Goal: Task Accomplishment & Management: Manage account settings

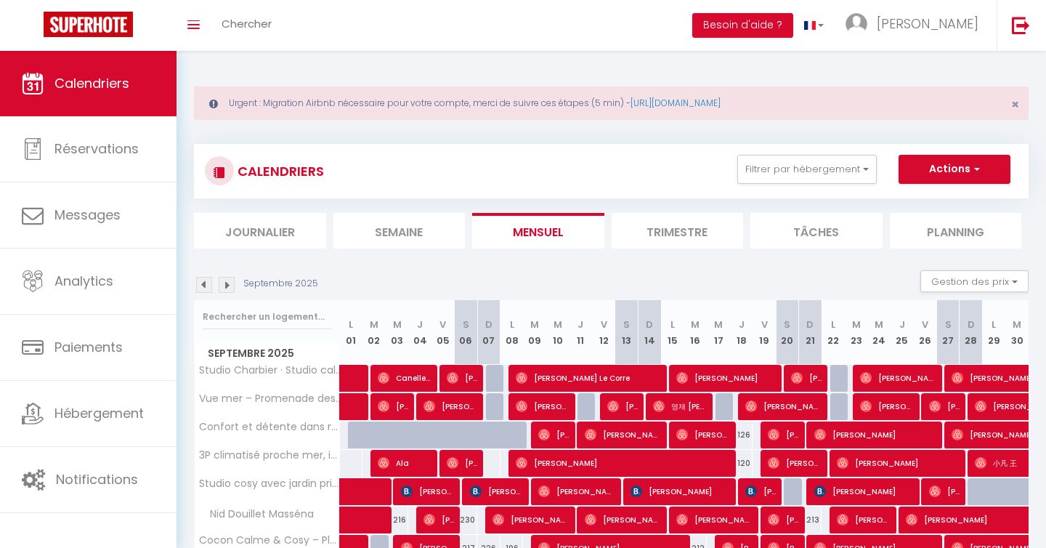
scroll to position [103, 0]
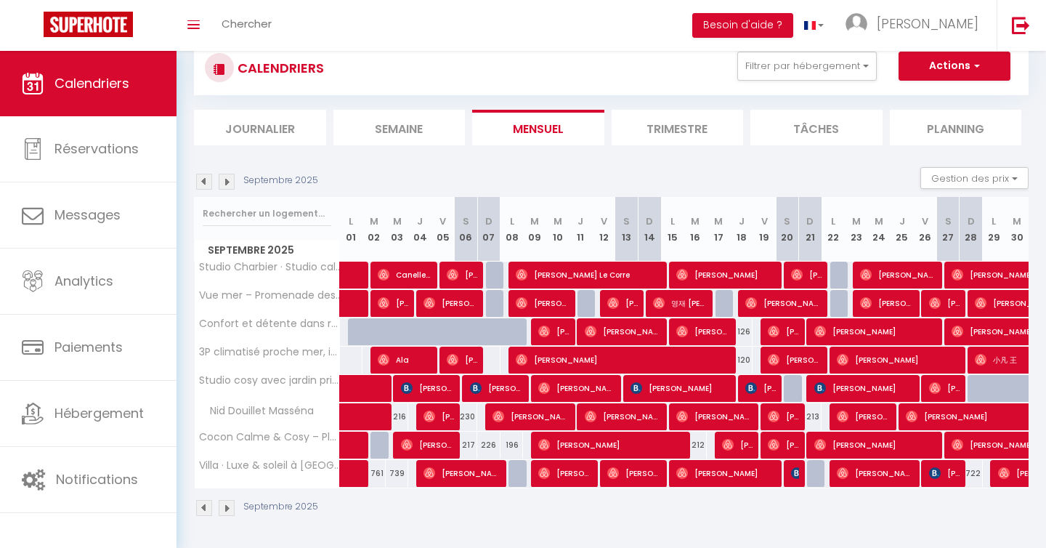
click at [226, 177] on img at bounding box center [227, 182] width 16 height 16
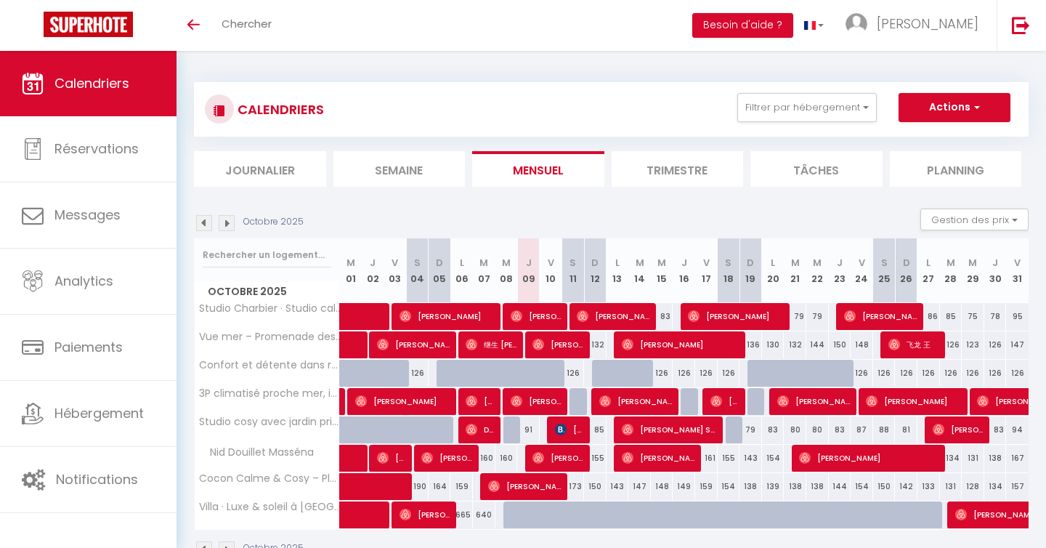
scroll to position [51, 0]
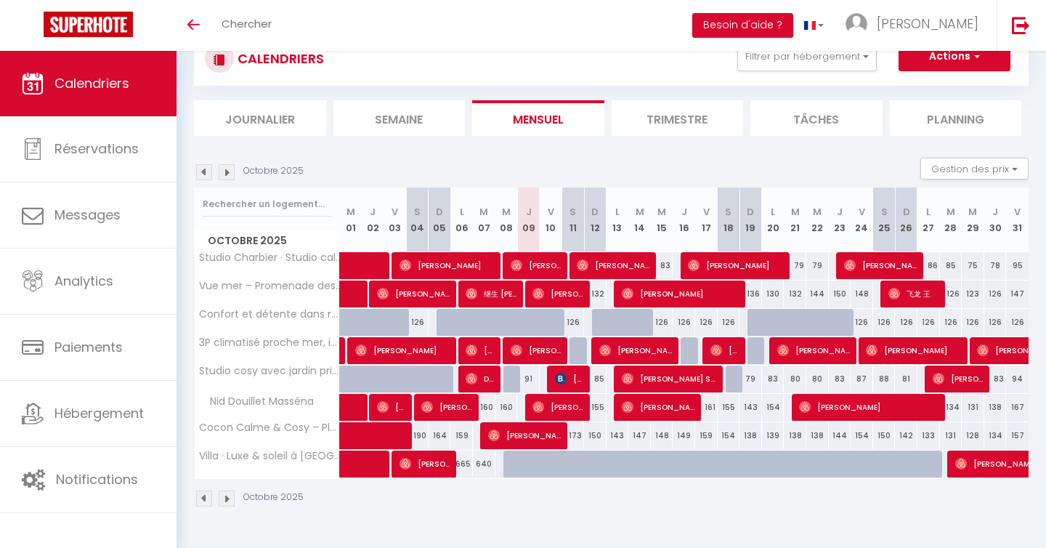
click at [231, 174] on img at bounding box center [227, 172] width 16 height 16
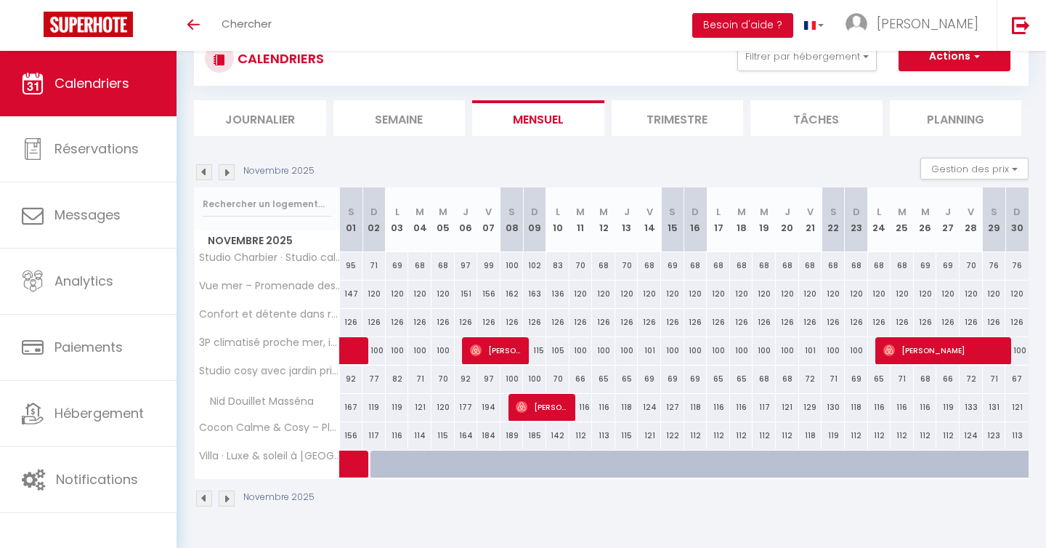
click at [231, 174] on img at bounding box center [227, 172] width 16 height 16
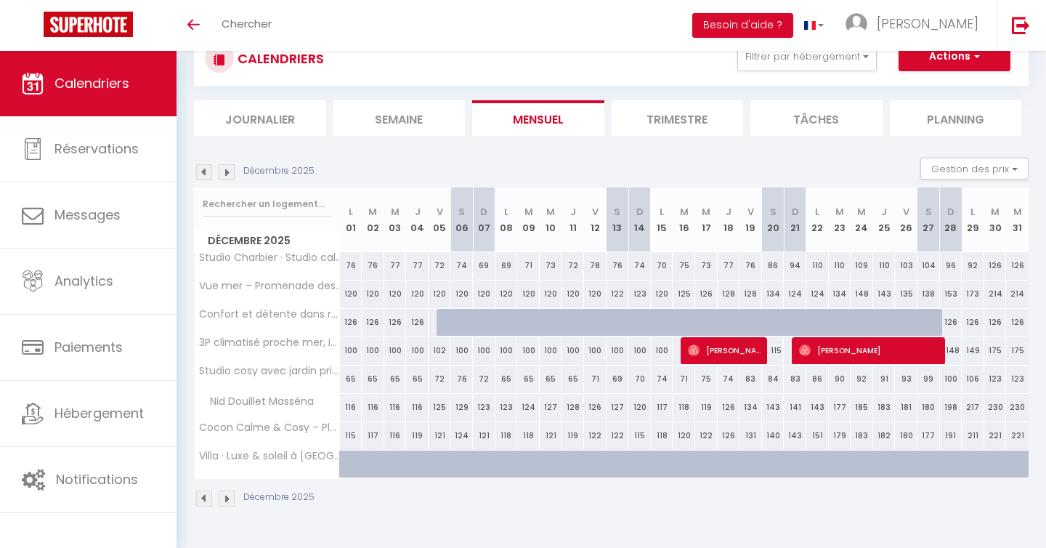
click at [224, 173] on img at bounding box center [227, 172] width 16 height 16
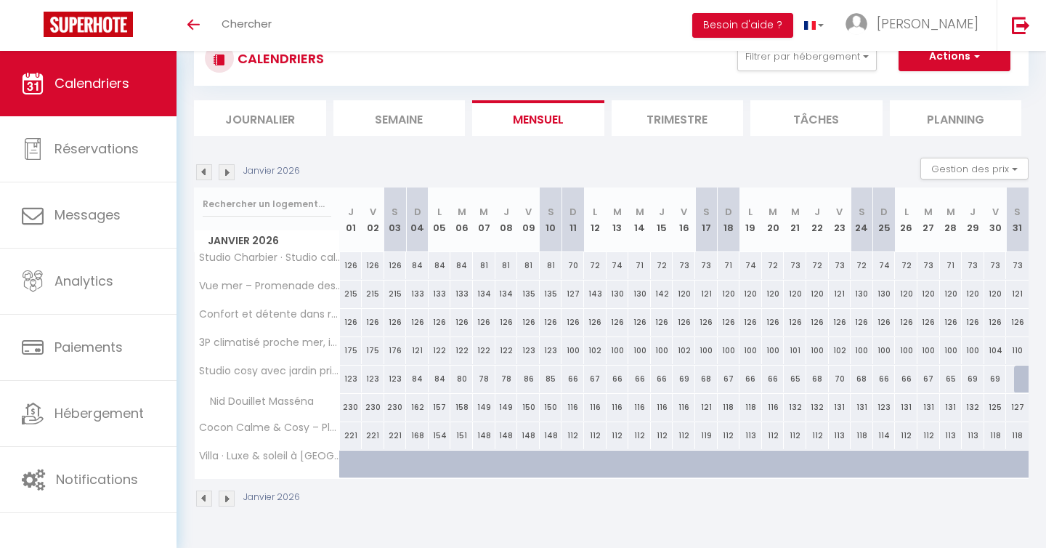
click at [206, 174] on img at bounding box center [204, 172] width 16 height 16
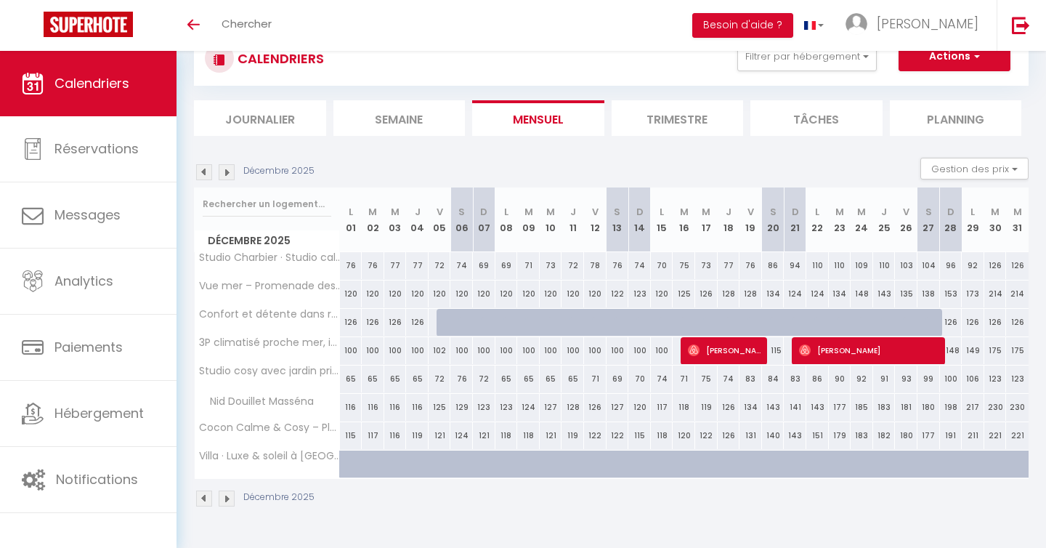
click at [206, 174] on img at bounding box center [204, 172] width 16 height 16
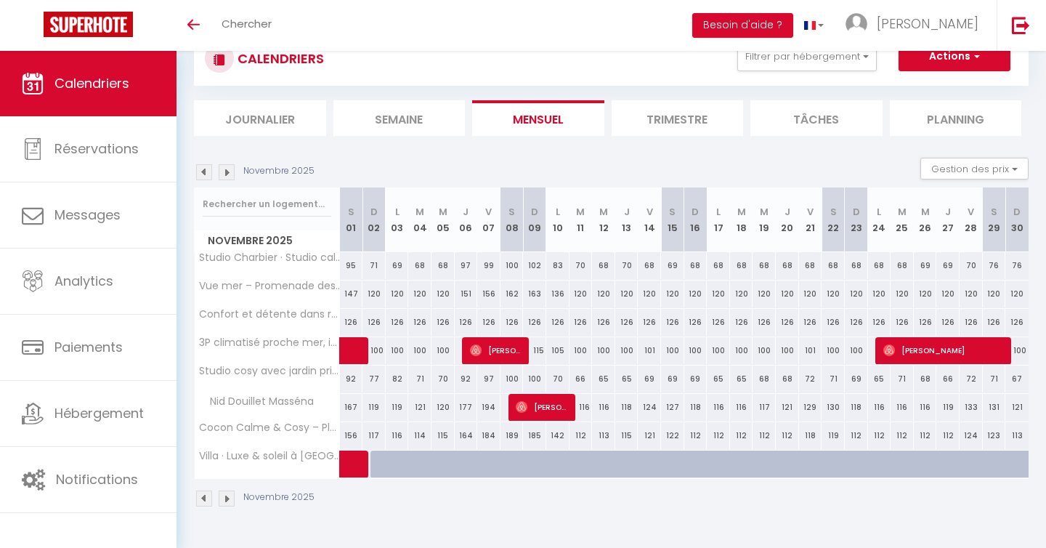
click at [206, 174] on img at bounding box center [204, 172] width 16 height 16
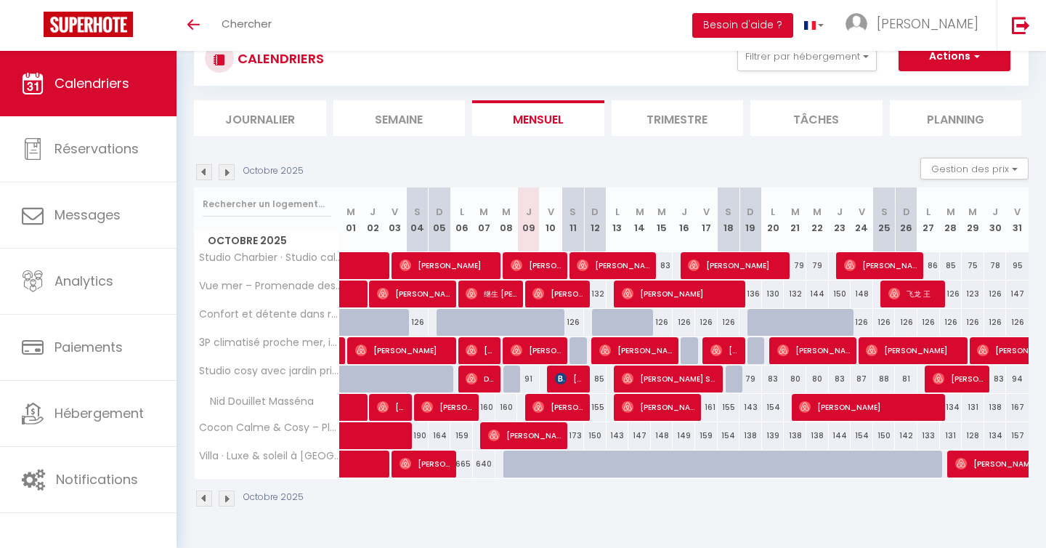
click at [667, 271] on div "83" at bounding box center [662, 265] width 23 height 27
type input "83"
select select "1"
type input "Mer 15 Octobre 2025"
type input "Jeu 16 Octobre 2025"
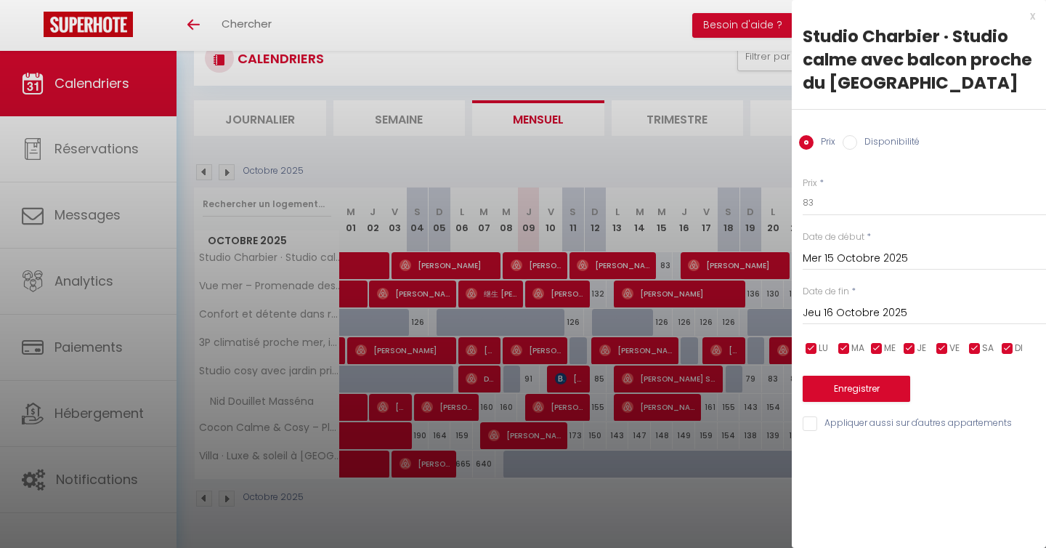
click at [869, 143] on label "Disponibilité" at bounding box center [888, 143] width 62 height 16
click at [857, 143] on input "Disponibilité" at bounding box center [850, 142] width 15 height 15
radio input "true"
radio input "false"
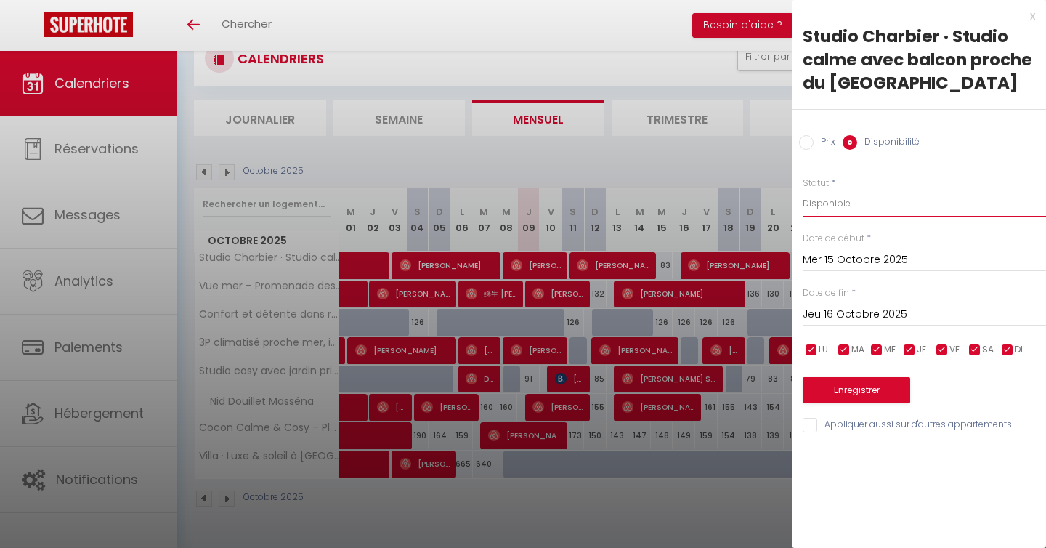
click at [858, 203] on select "Disponible Indisponible" at bounding box center [924, 204] width 243 height 28
select select "0"
click at [803, 190] on select "Disponible Indisponible" at bounding box center [924, 204] width 243 height 28
click at [854, 391] on button "Enregistrer" at bounding box center [857, 390] width 108 height 26
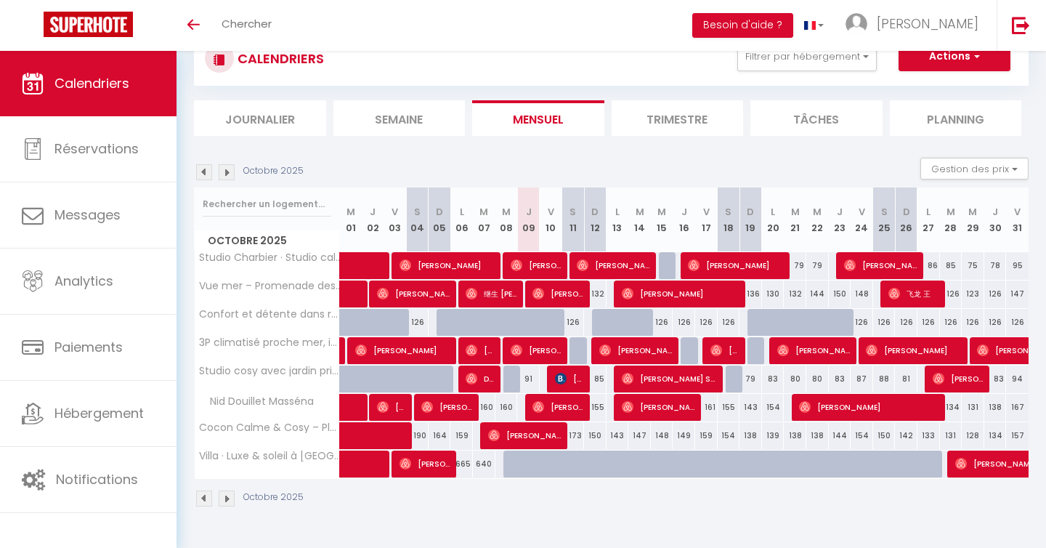
click at [797, 266] on div "79" at bounding box center [795, 265] width 23 height 27
select select "1"
type input "[DATE]"
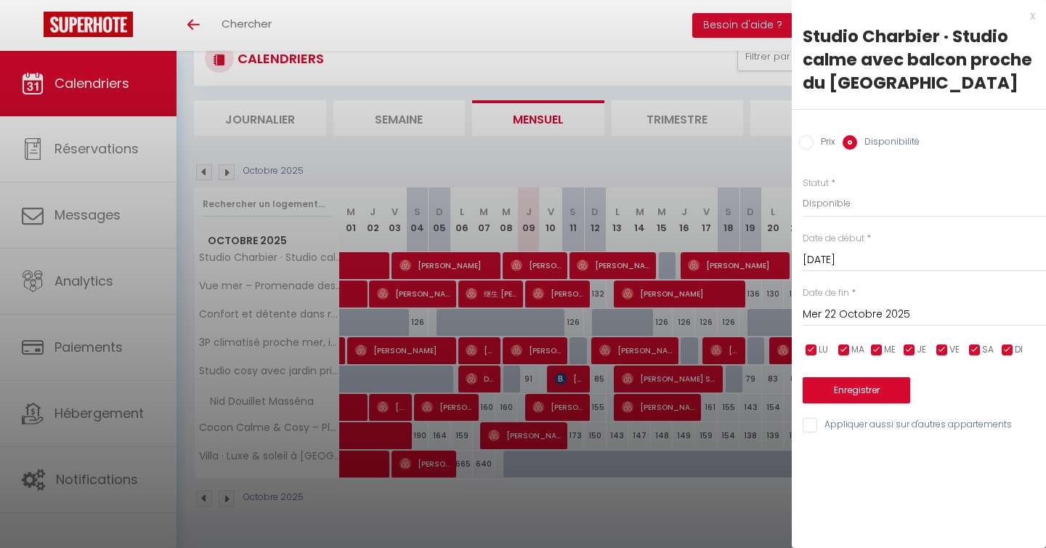
click at [857, 315] on input "Mer 22 Octobre 2025" at bounding box center [924, 314] width 243 height 19
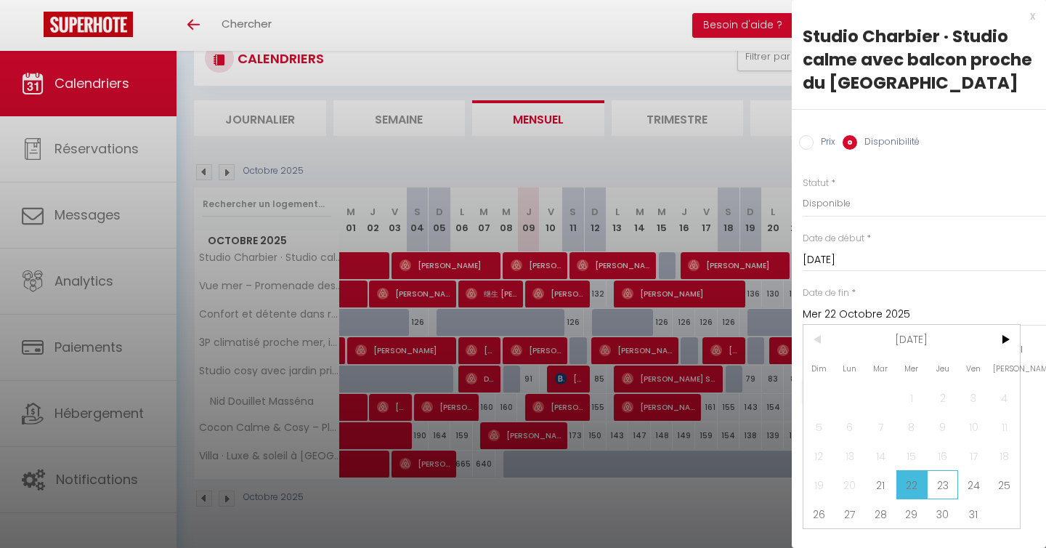
click at [947, 477] on span "23" at bounding box center [942, 484] width 31 height 29
type input "Jeu 23 Octobre 2025"
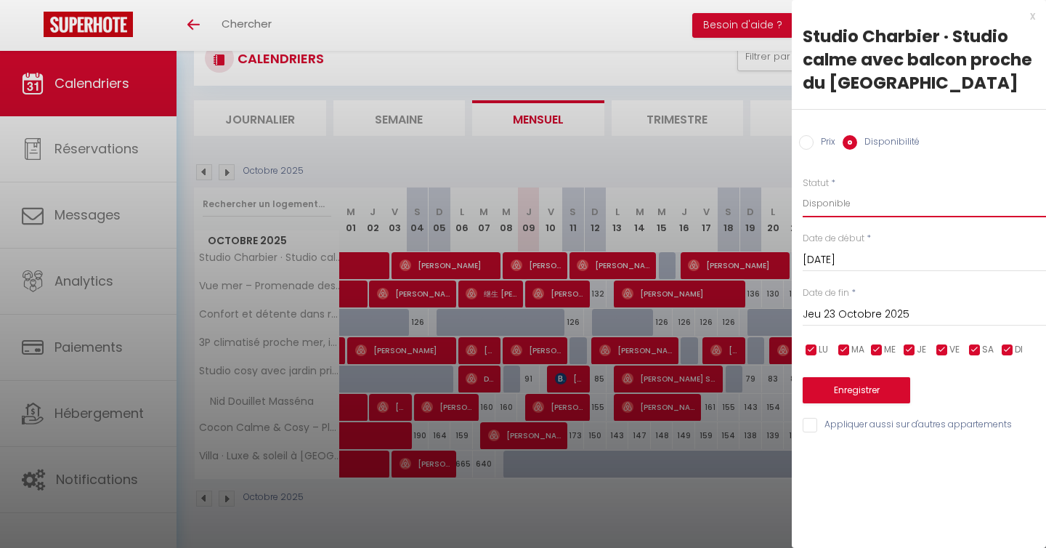
click at [863, 198] on select "Disponible Indisponible" at bounding box center [924, 204] width 243 height 28
select select "0"
click at [803, 190] on select "Disponible Indisponible" at bounding box center [924, 204] width 243 height 28
click at [842, 392] on button "Enregistrer" at bounding box center [857, 390] width 108 height 26
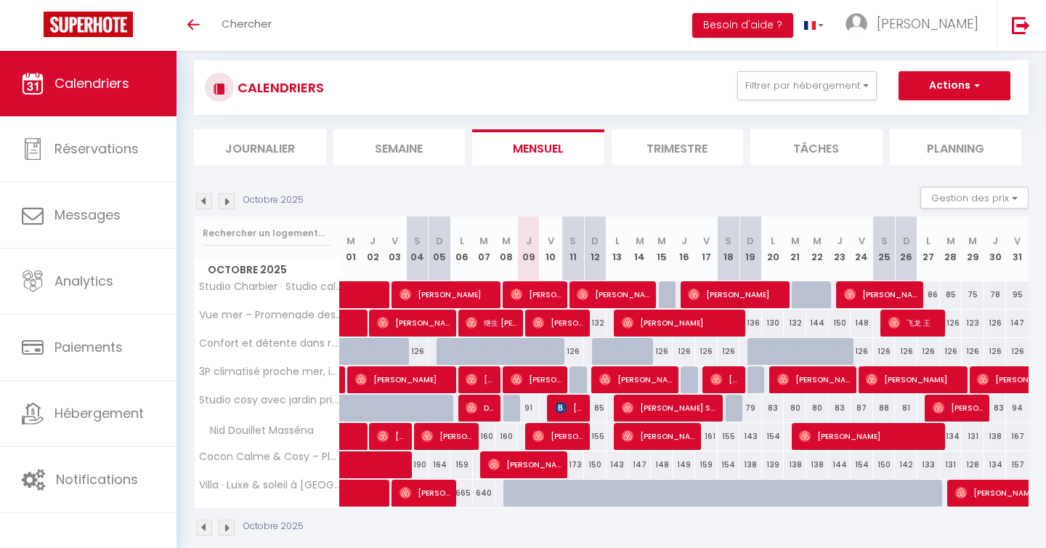
scroll to position [22, 0]
click at [657, 293] on div "83" at bounding box center [661, 294] width 23 height 27
select select "1"
type input "Mer 15 Octobre 2025"
type input "Jeu 16 Octobre 2025"
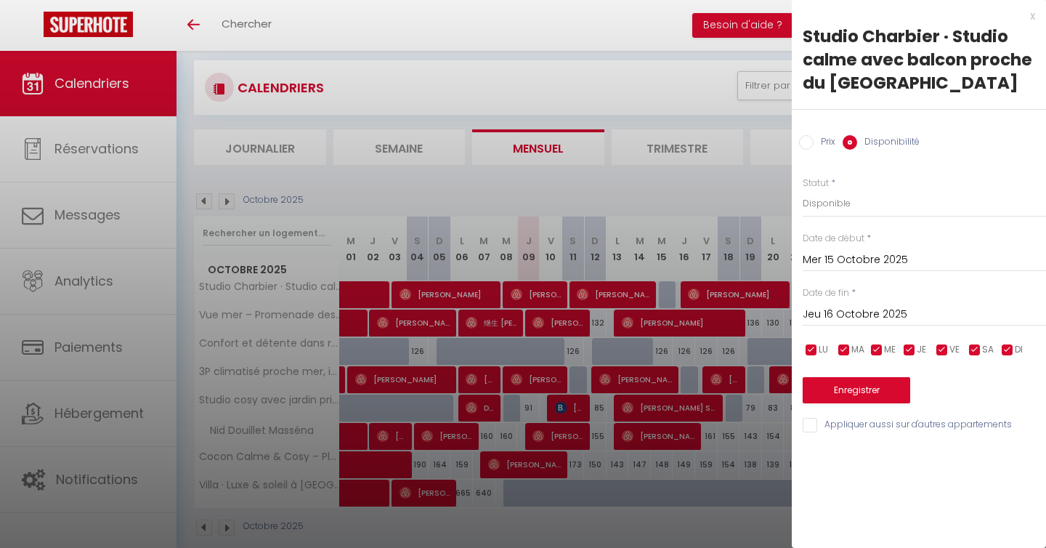
click at [1032, 15] on div "x" at bounding box center [913, 15] width 243 height 17
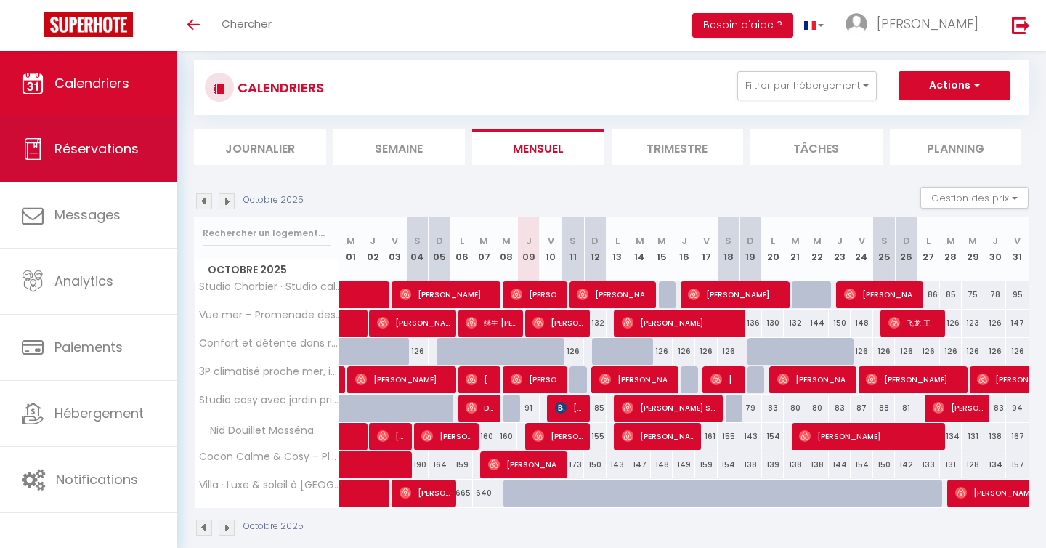
click at [101, 164] on link "Réservations" at bounding box center [88, 148] width 177 height 65
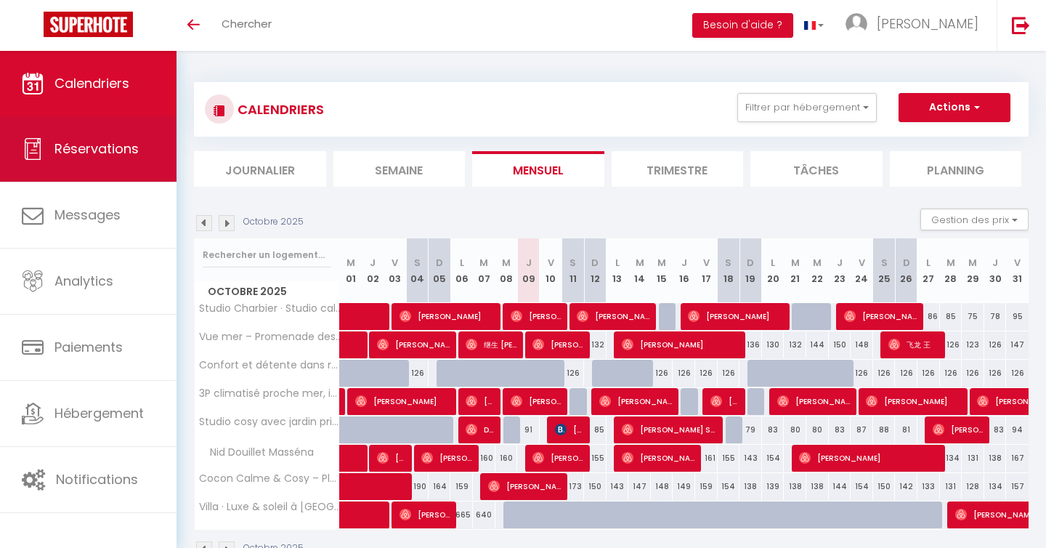
select select "not_cancelled"
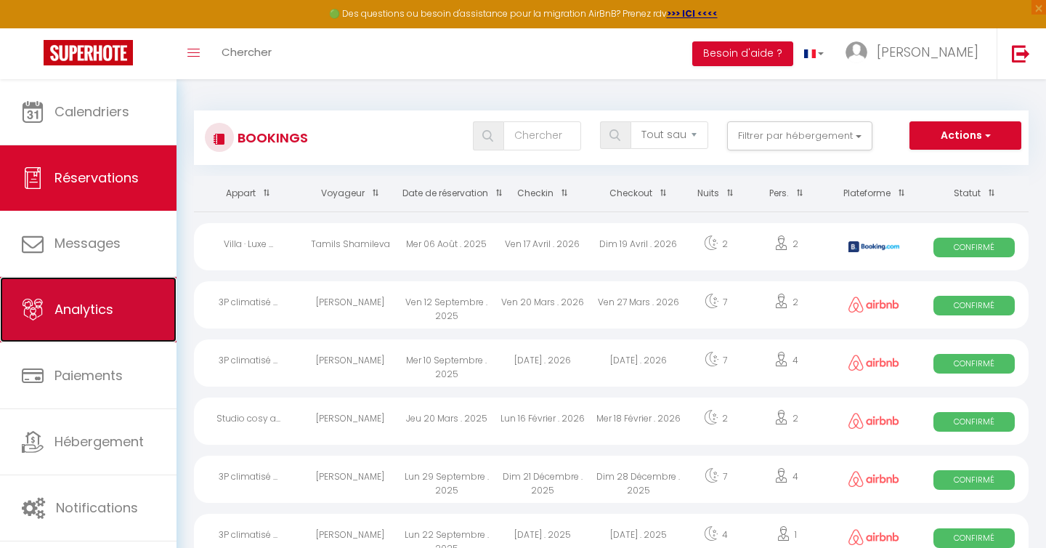
click at [78, 301] on span "Analytics" at bounding box center [84, 309] width 59 height 18
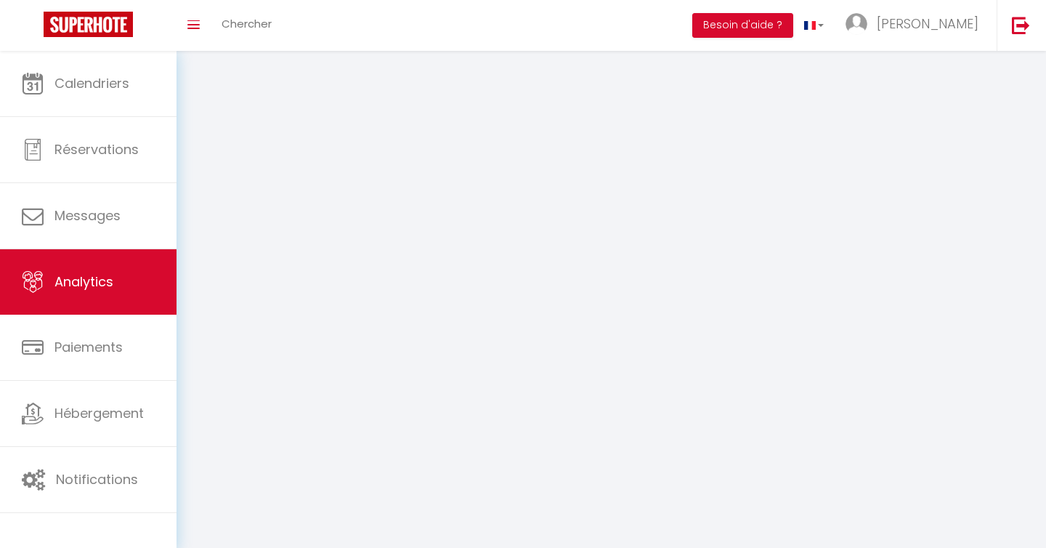
select select "2025"
select select "10"
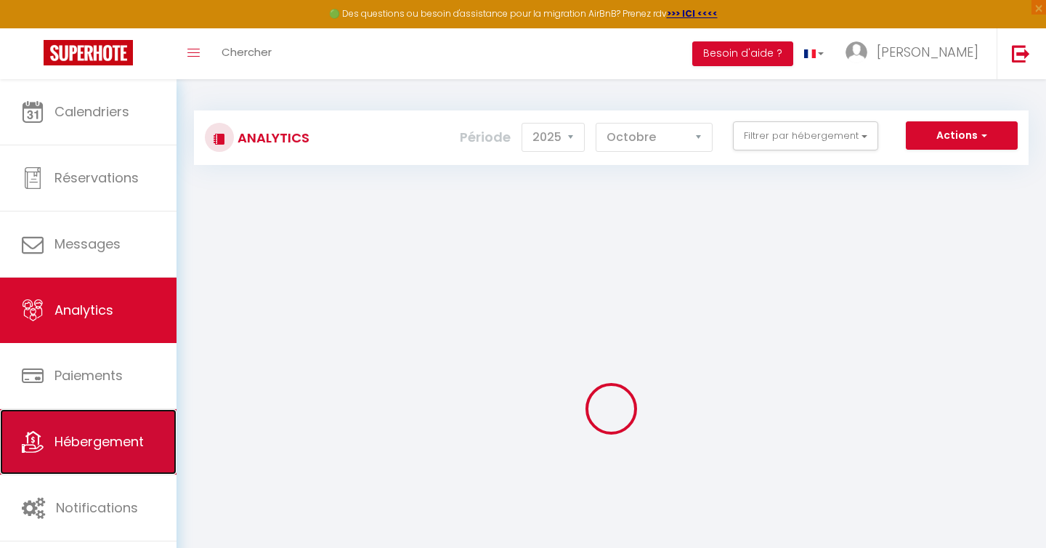
click at [80, 445] on span "Hébergement" at bounding box center [99, 441] width 89 height 18
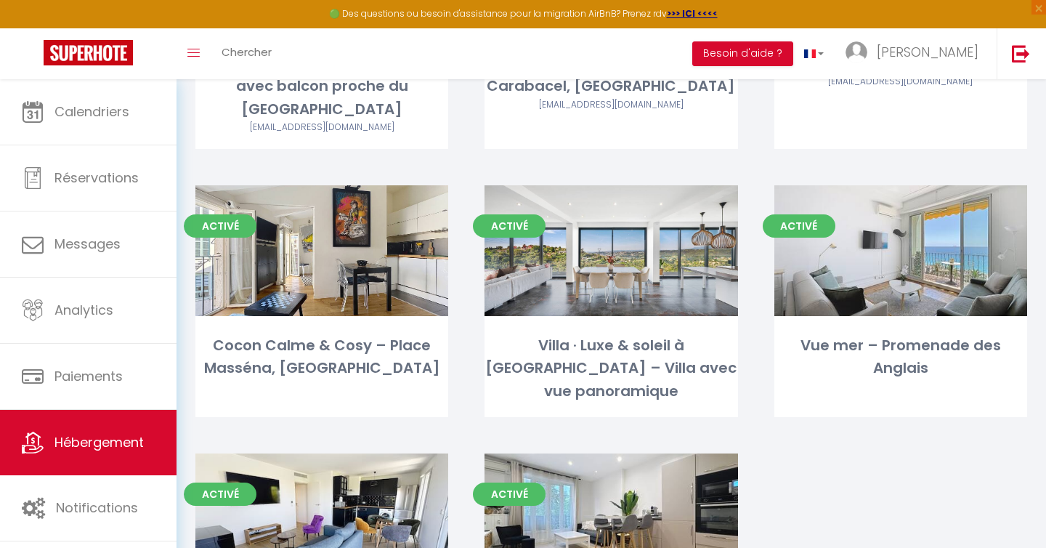
scroll to position [222, 0]
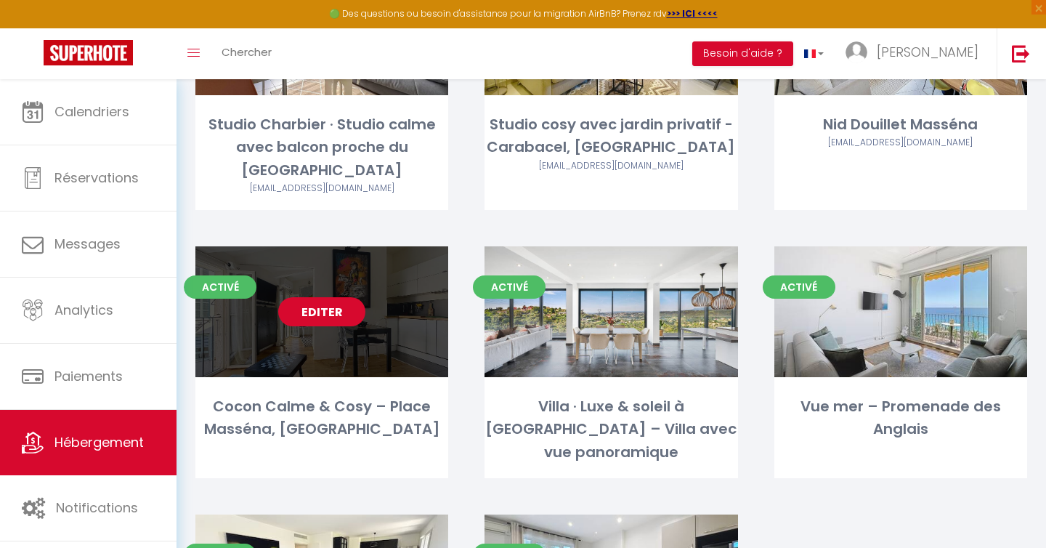
click at [337, 310] on link "Editer" at bounding box center [321, 311] width 87 height 29
select select "3"
select select "2"
select select "1"
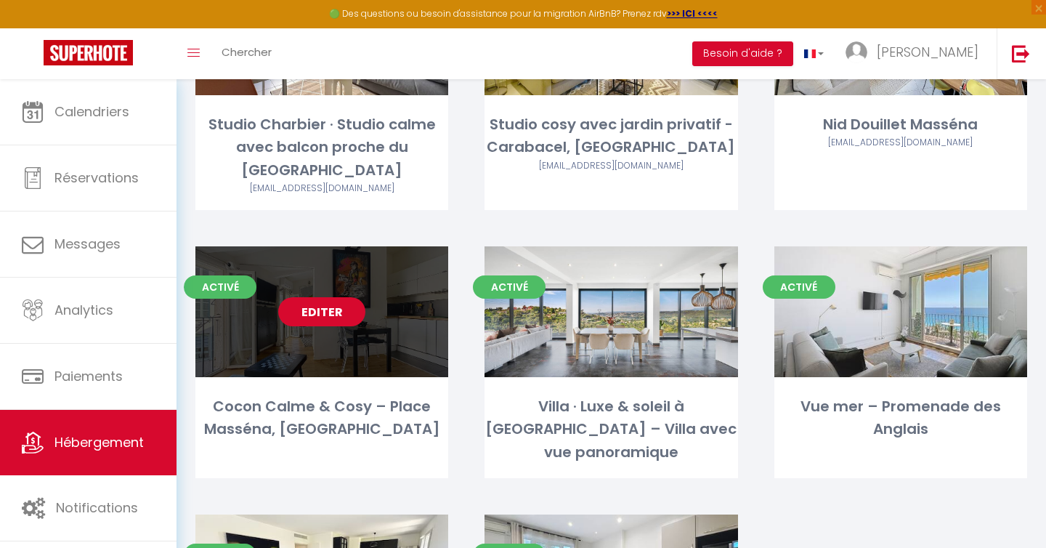
select select "28"
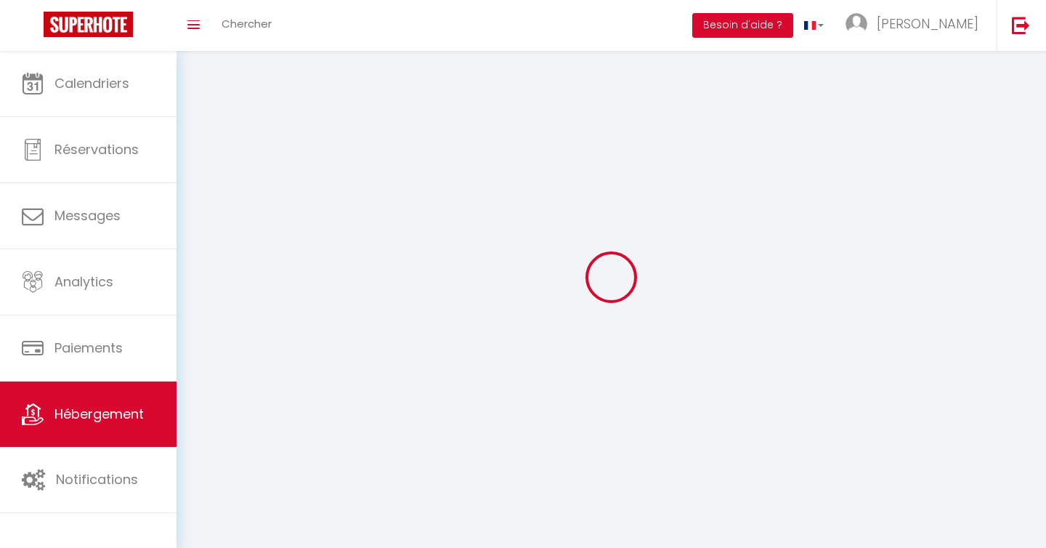
select select
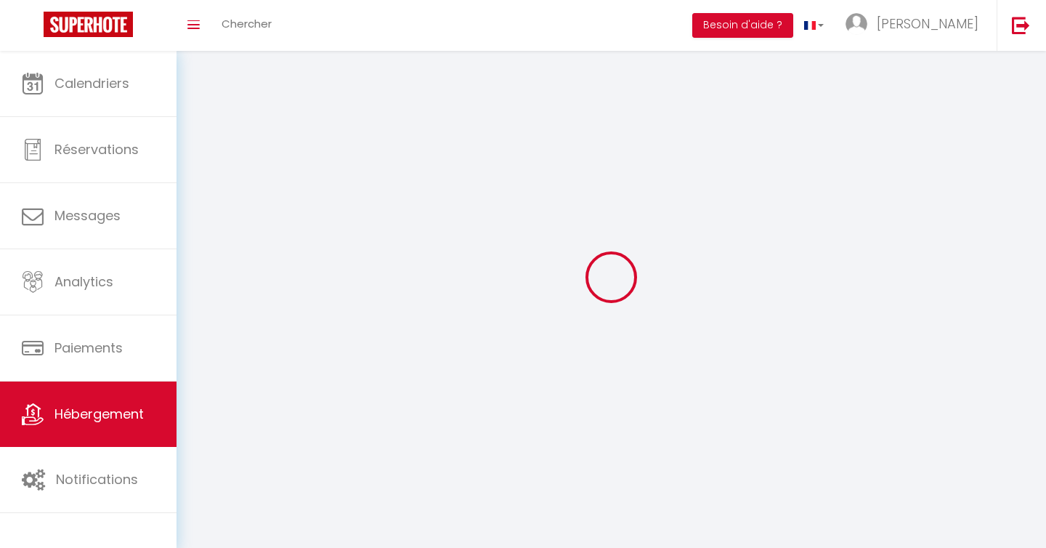
select select
checkbox input "false"
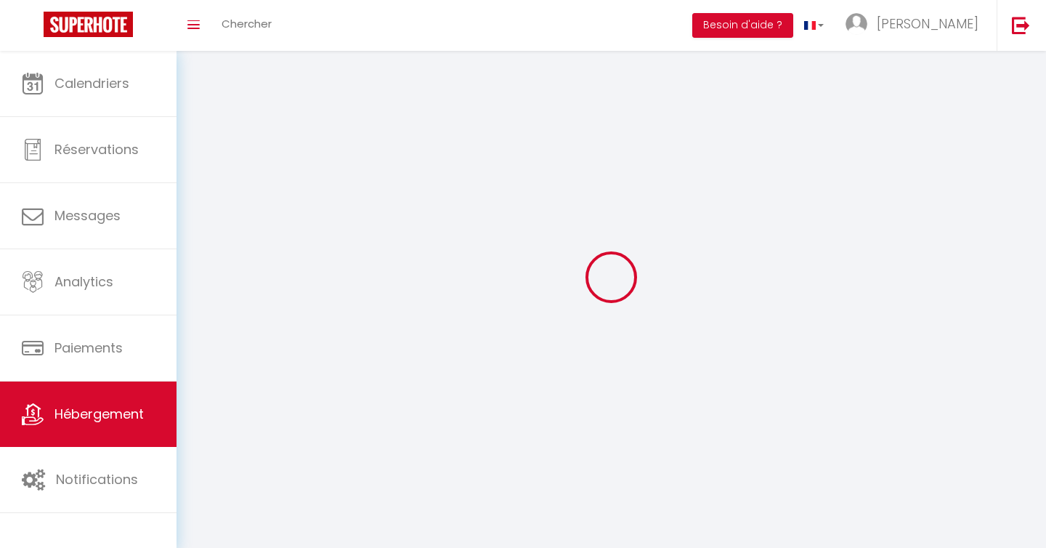
select select
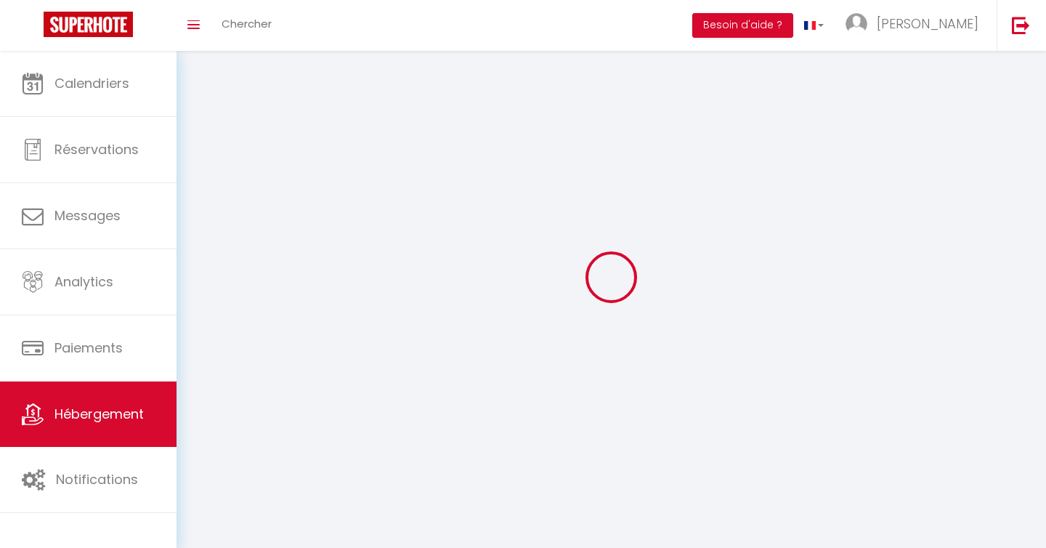
select select
checkbox input "false"
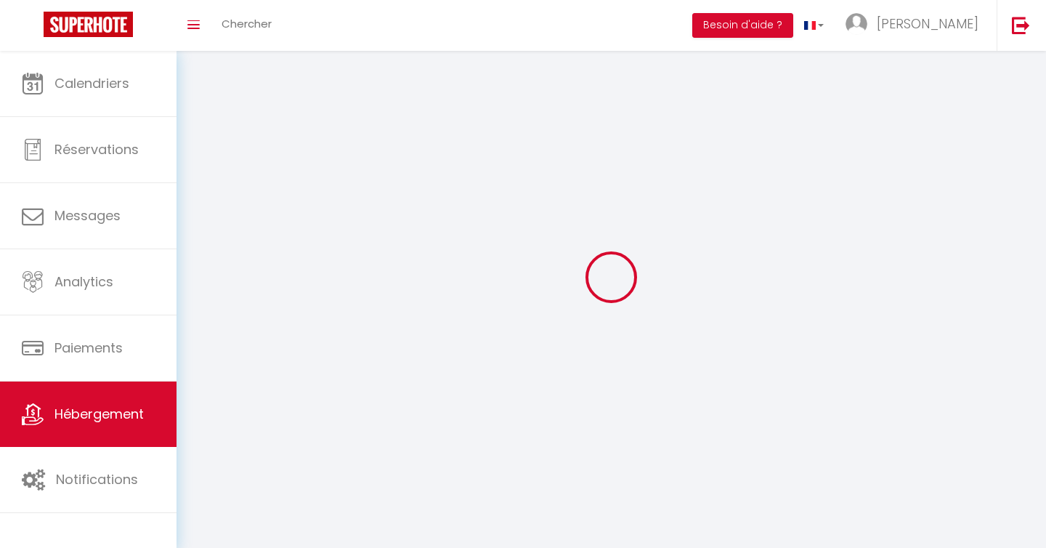
checkbox input "false"
select select
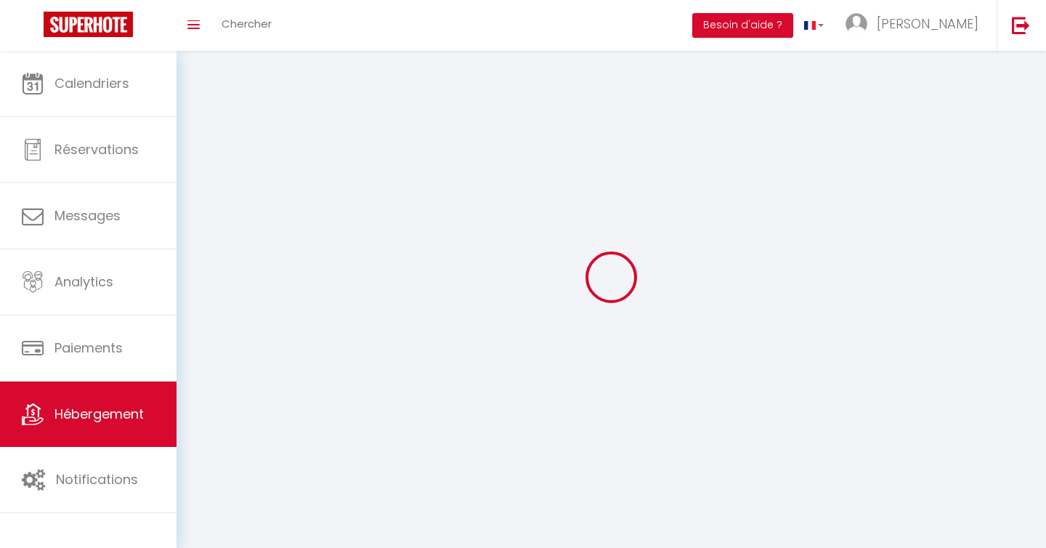
select select
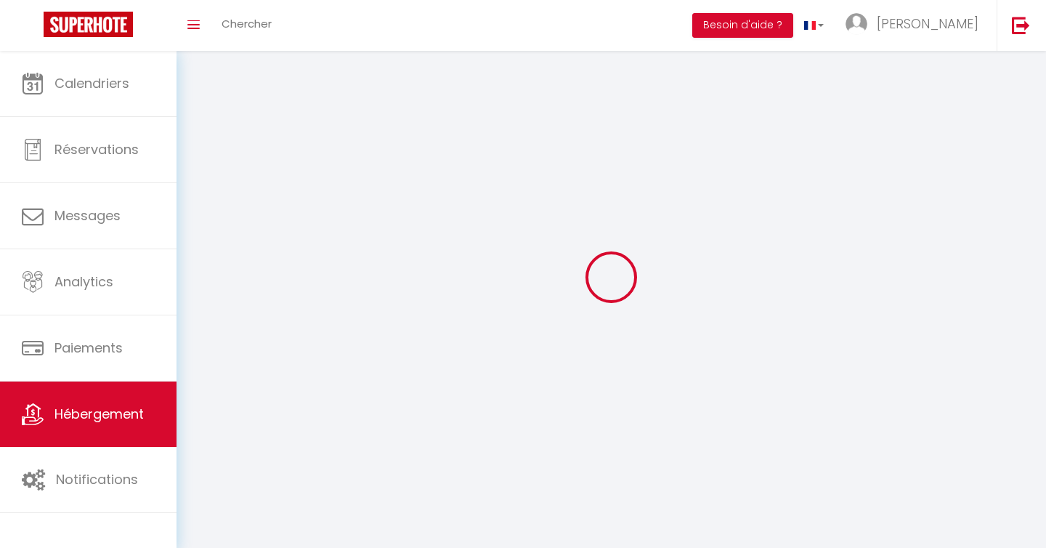
checkbox input "false"
select select
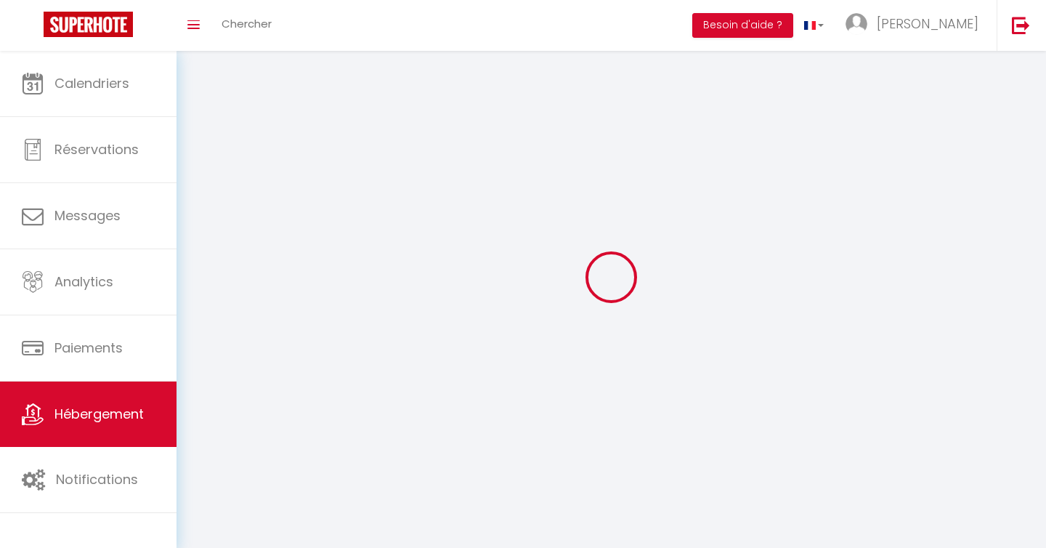
select select
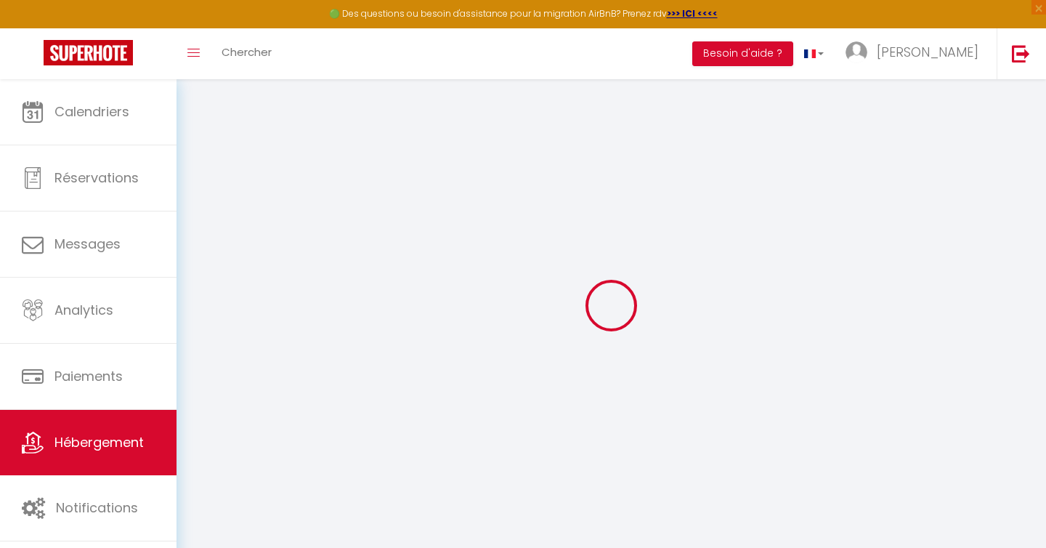
select select
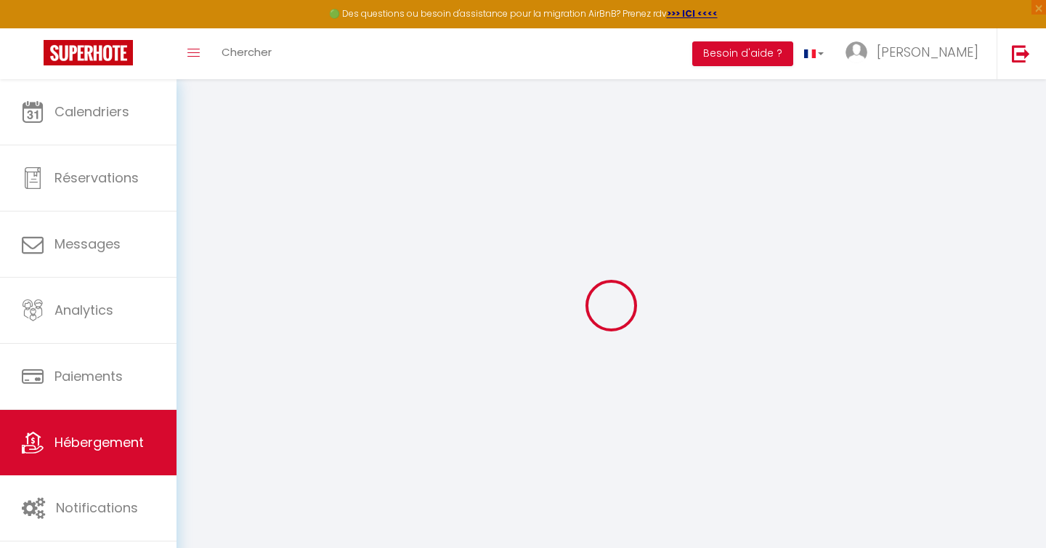
select select
checkbox input "false"
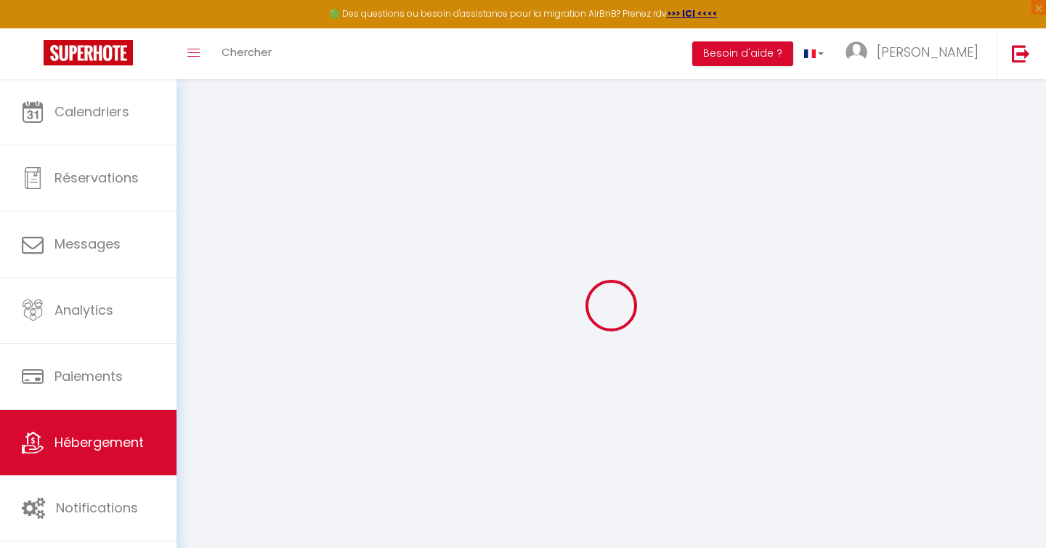
select select
type input "Cocon Calme & Cosy – Place Masséna, [GEOGRAPHIC_DATA]"
type input "[PERSON_NAME]"
type input "11 PLACE MASSENA"
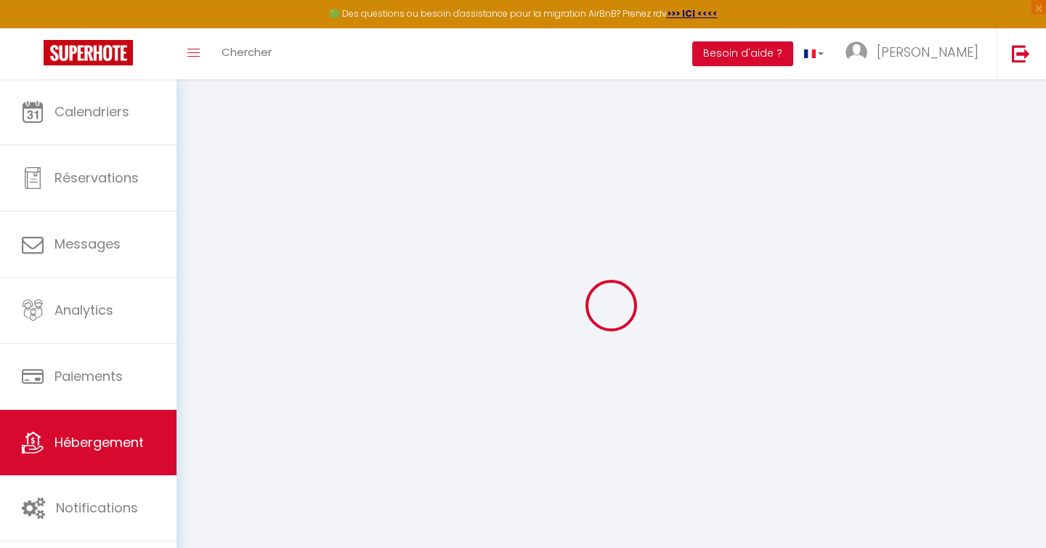
type input "06000"
type input "nice"
select select "2"
type input "125"
type input "60"
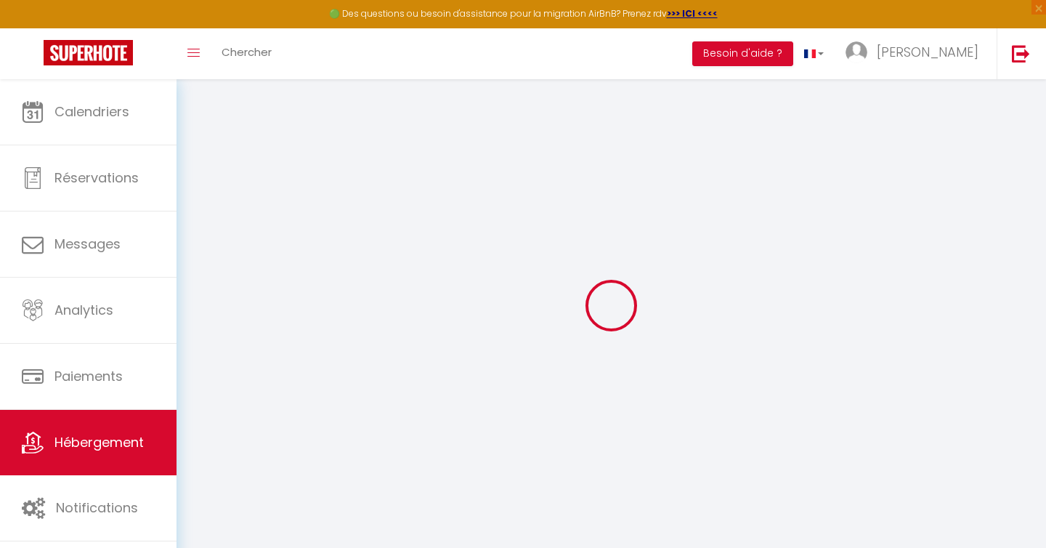
select select
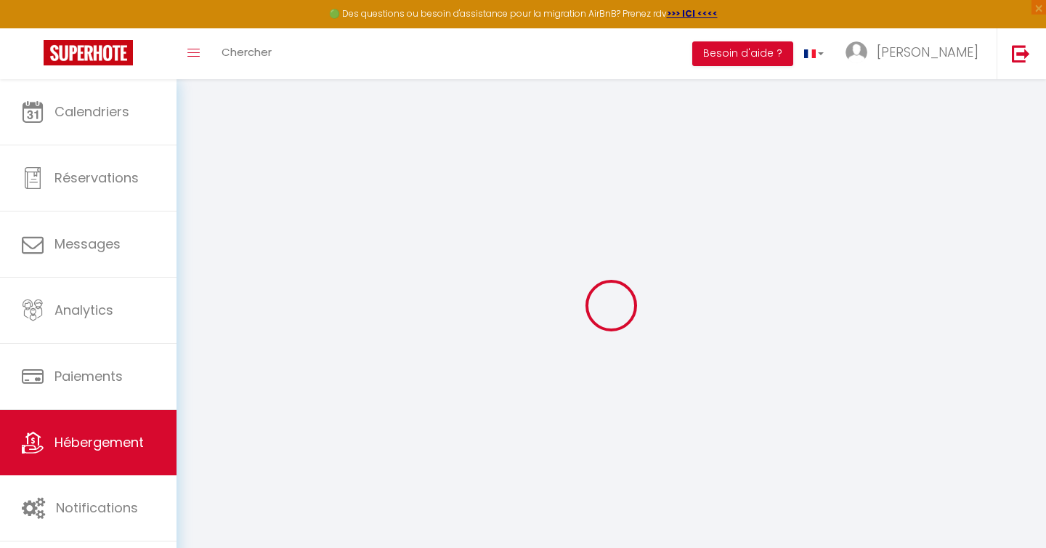
type input "11 PLACE MASSENA"
type input "06000"
type input "Nice"
type input "[EMAIL_ADDRESS][DOMAIN_NAME]"
select select
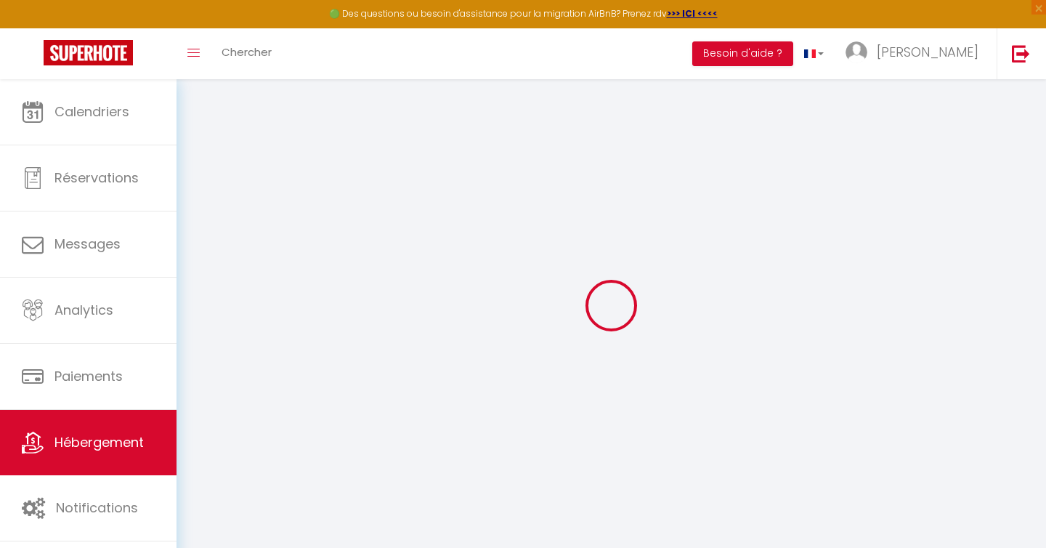
checkbox input "false"
type input "60"
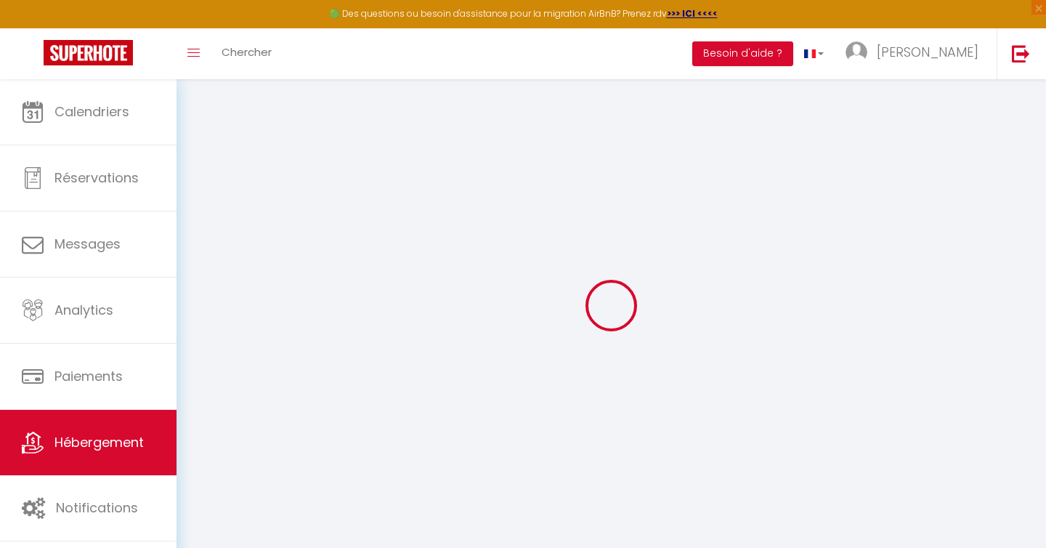
type input "0"
select select
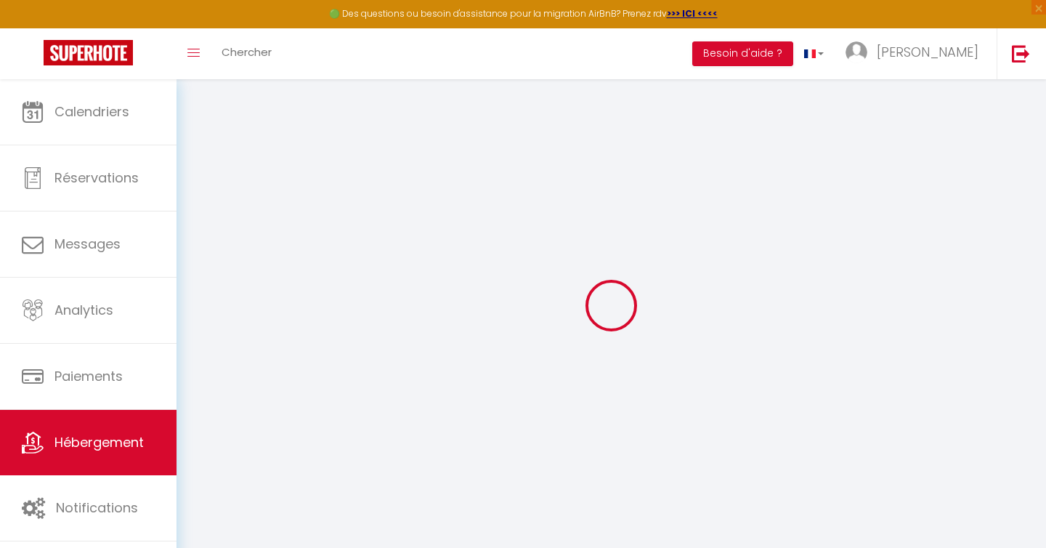
select select
checkbox input "false"
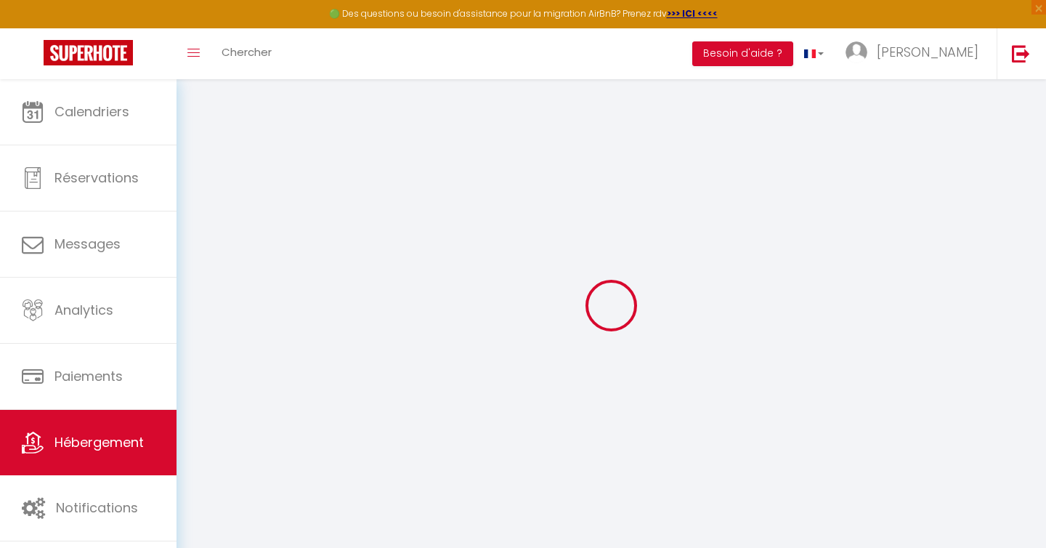
checkbox input "false"
select select
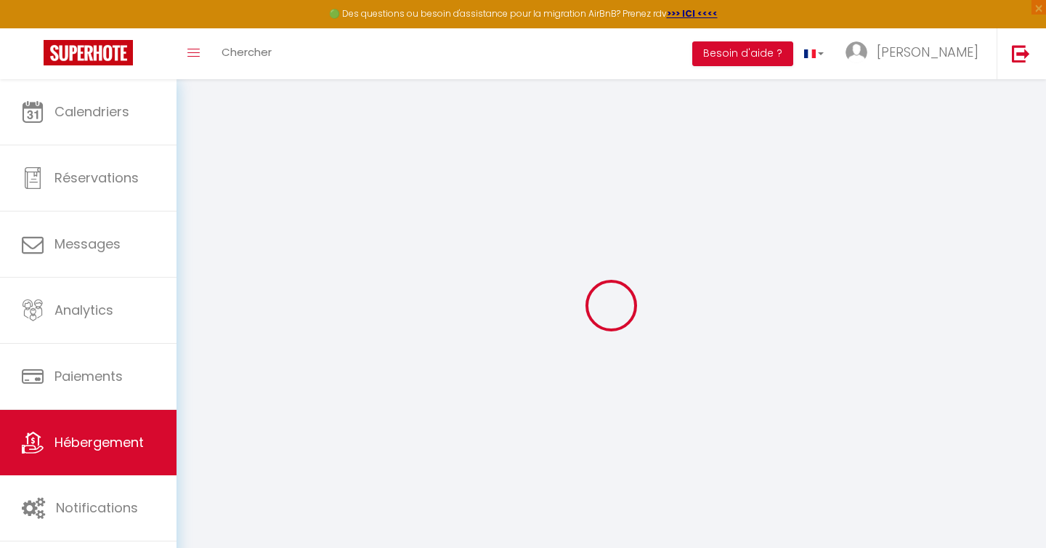
select select
checkbox input "false"
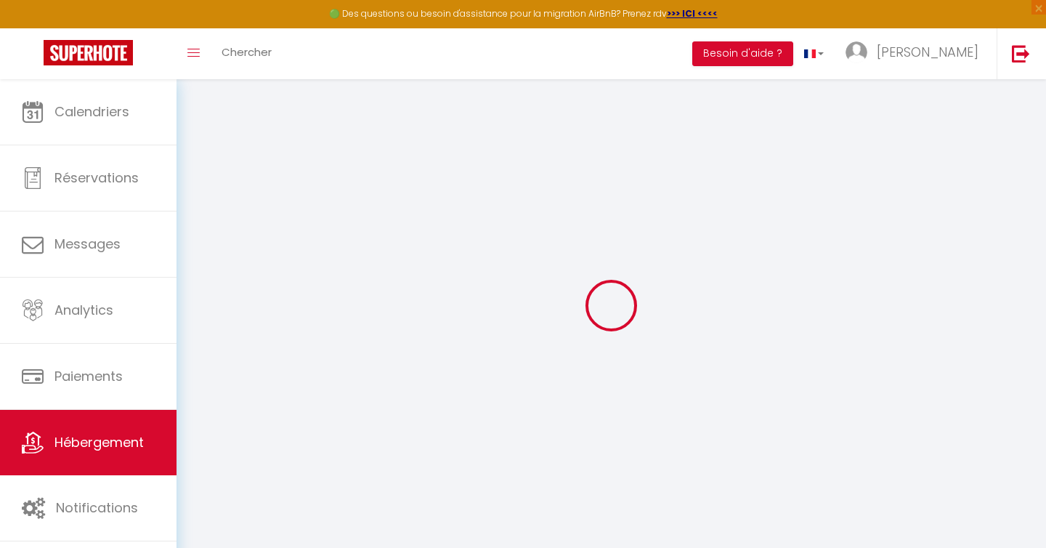
checkbox input "false"
select select "43241"
select select "44142"
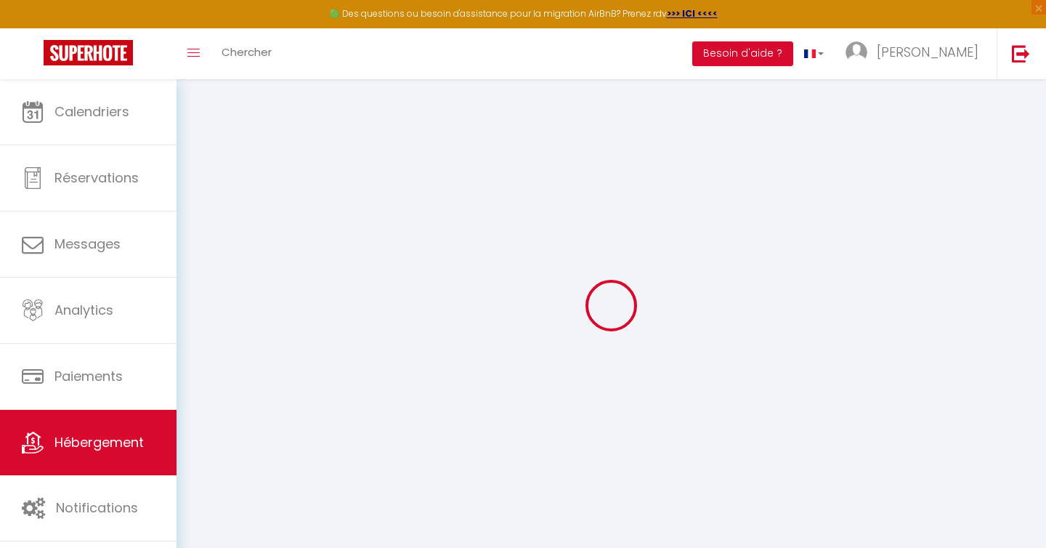
select select
checkbox input "false"
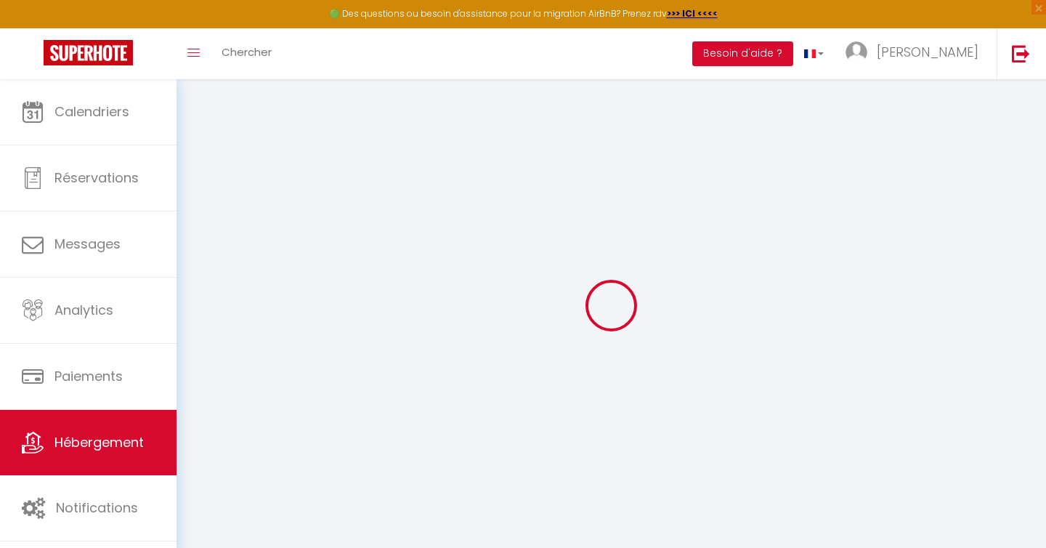
select select
checkbox input "false"
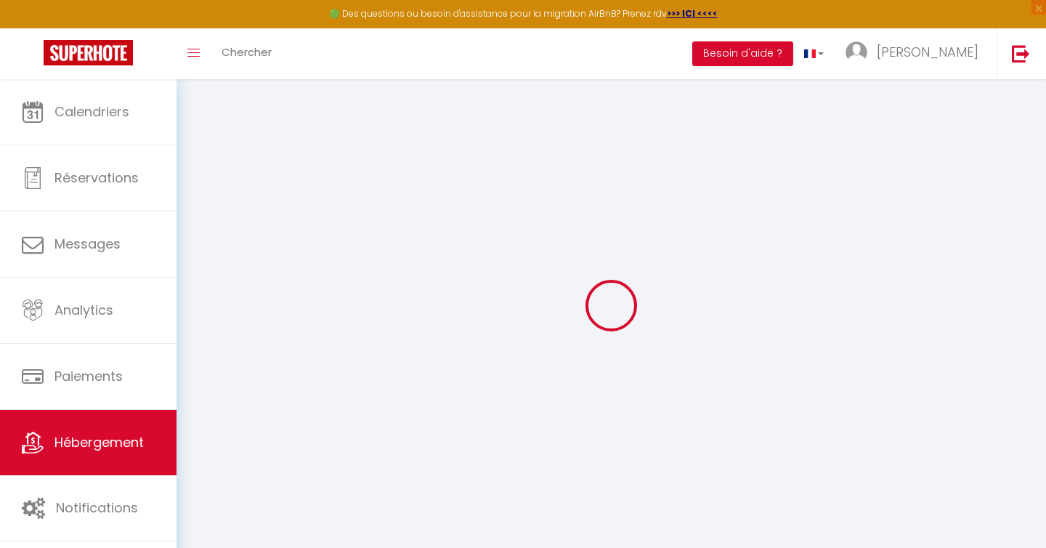
select select
checkbox input "false"
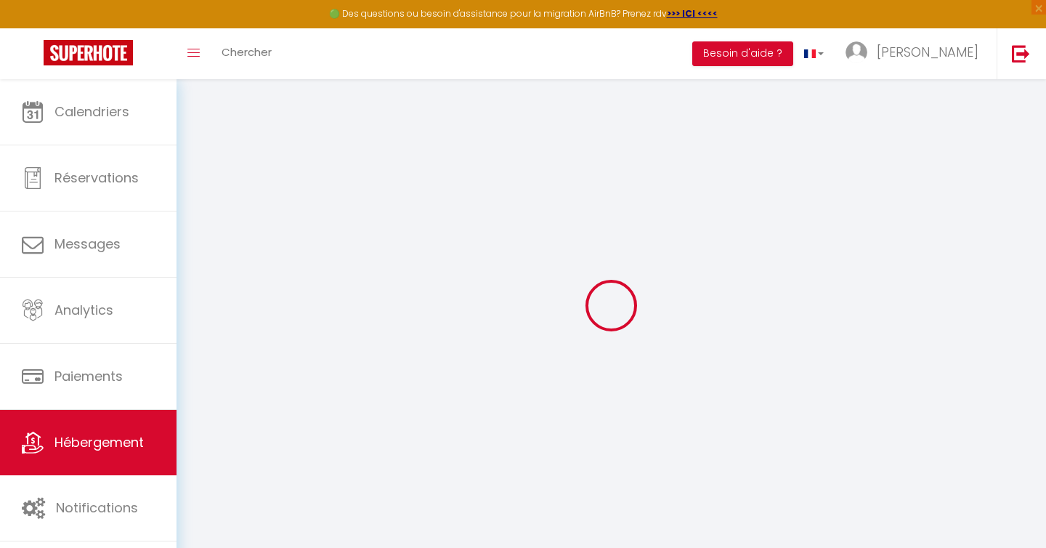
select select "14:00"
select select
select select "11:00"
select select "30"
select select "120"
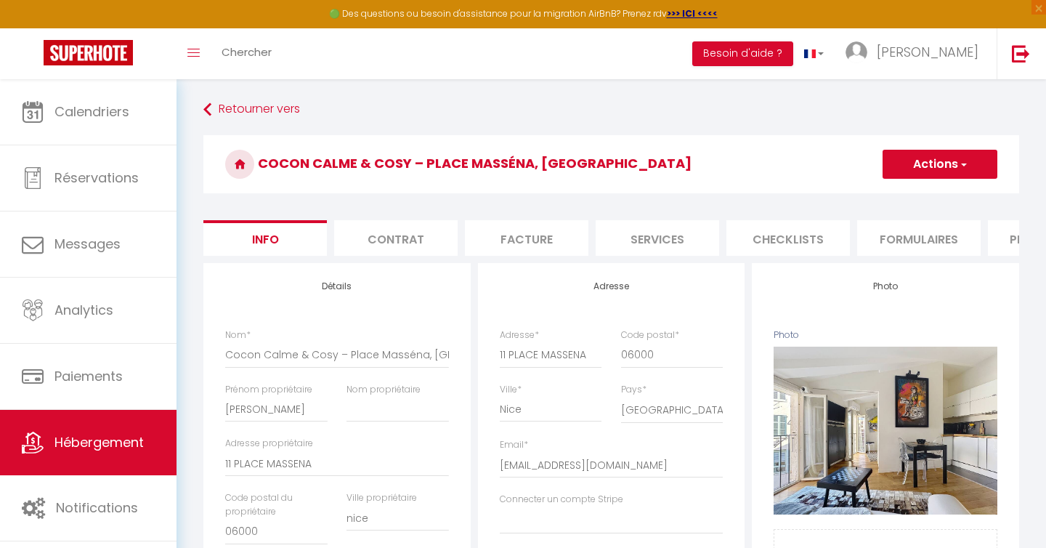
select select
checkbox input "false"
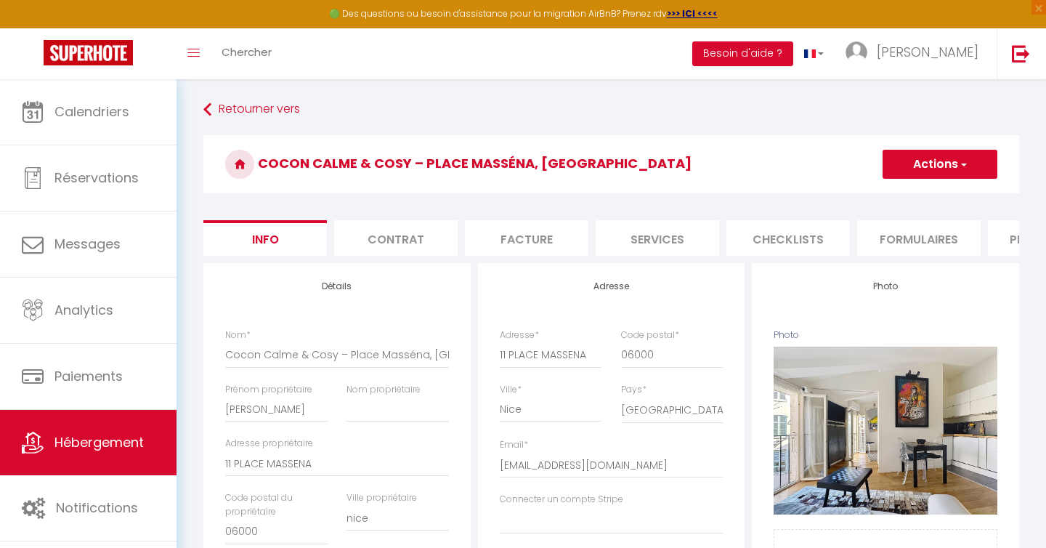
checkbox input "false"
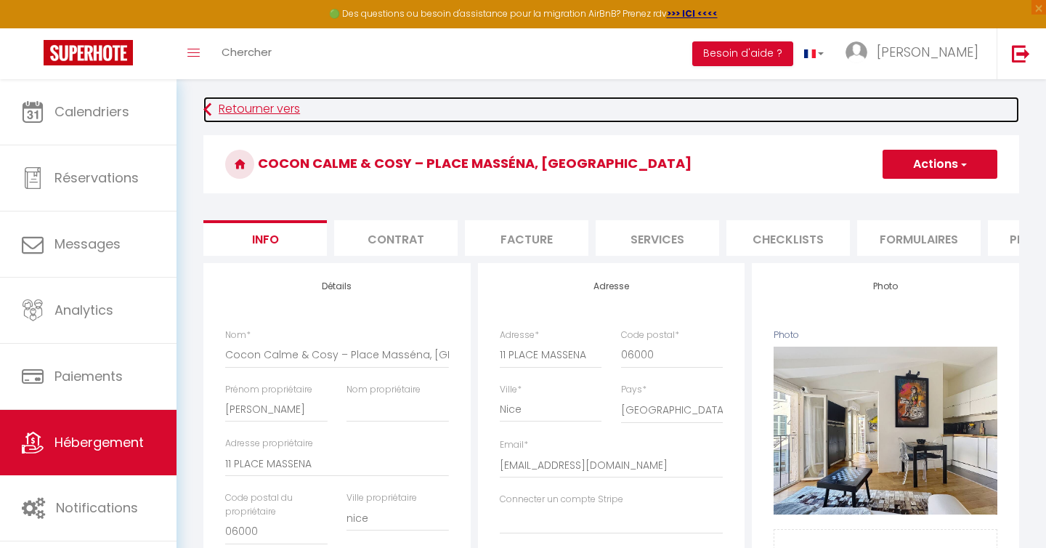
click at [249, 116] on link "Retourner vers" at bounding box center [611, 110] width 816 height 26
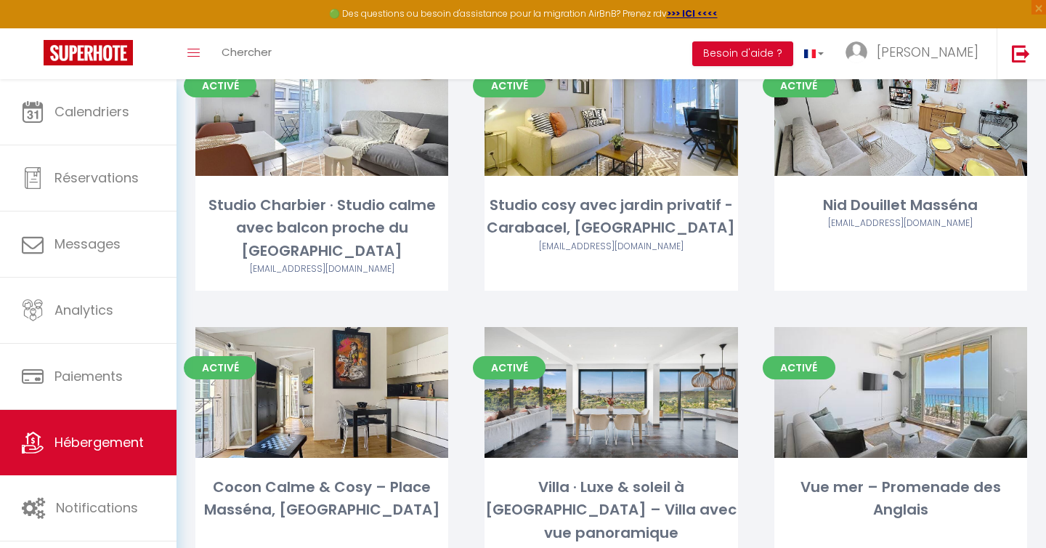
scroll to position [136, 0]
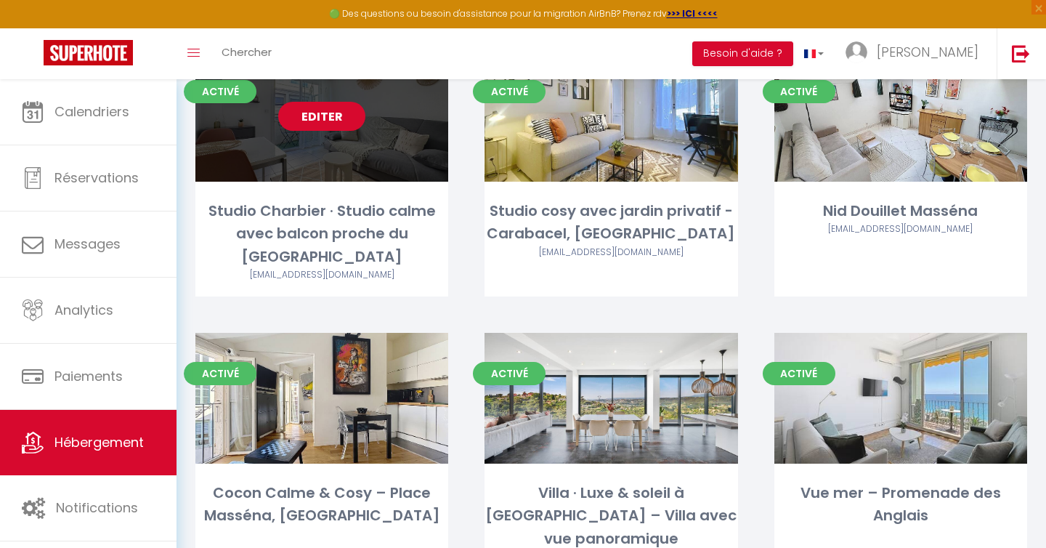
click at [326, 126] on link "Editer" at bounding box center [321, 116] width 87 height 29
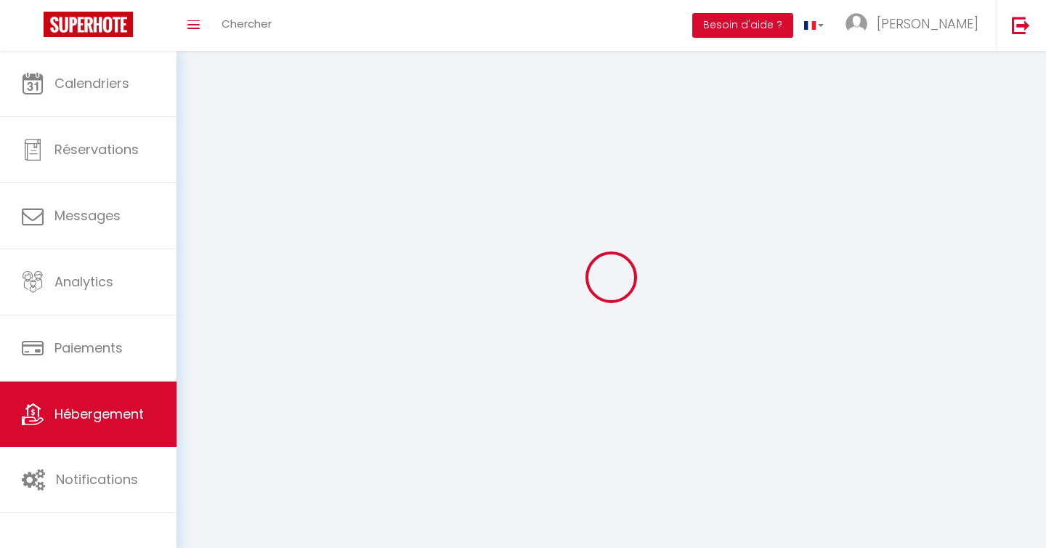
select select "28"
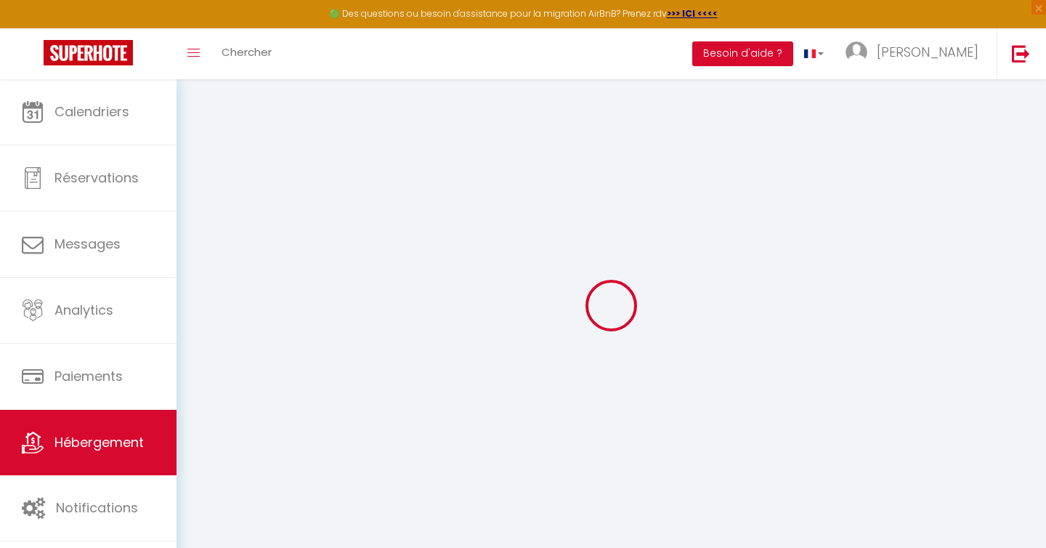
select select
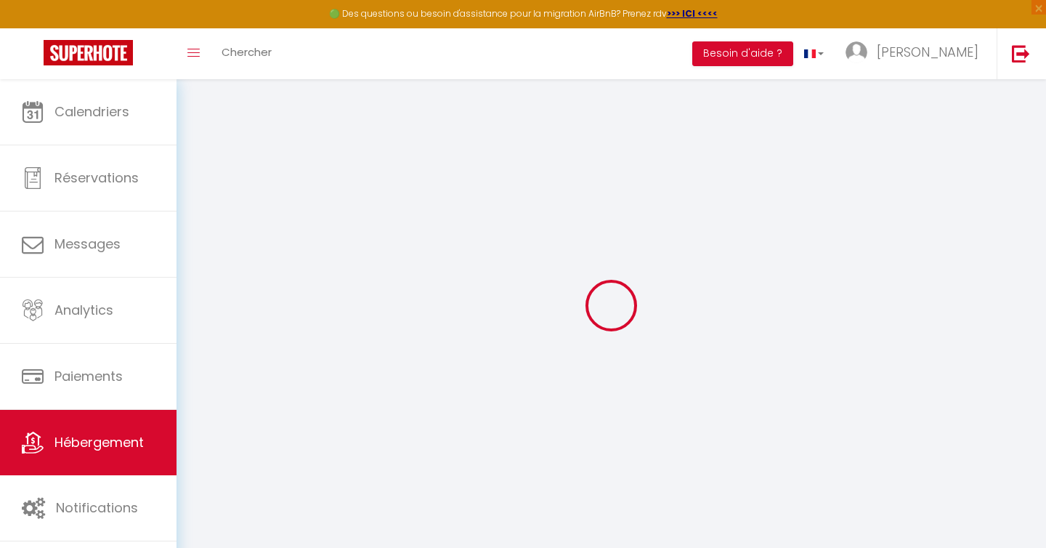
select select
checkbox input "false"
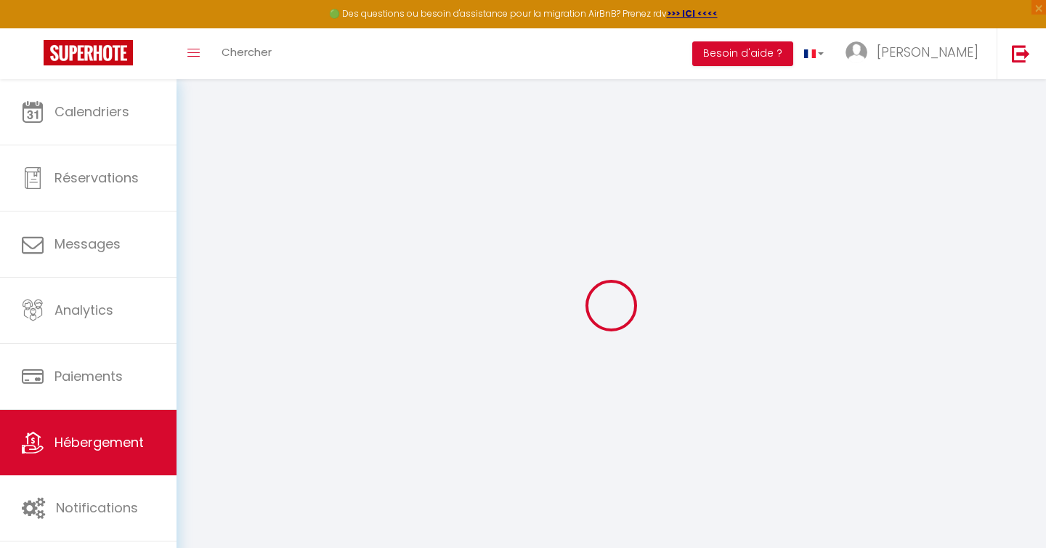
select select
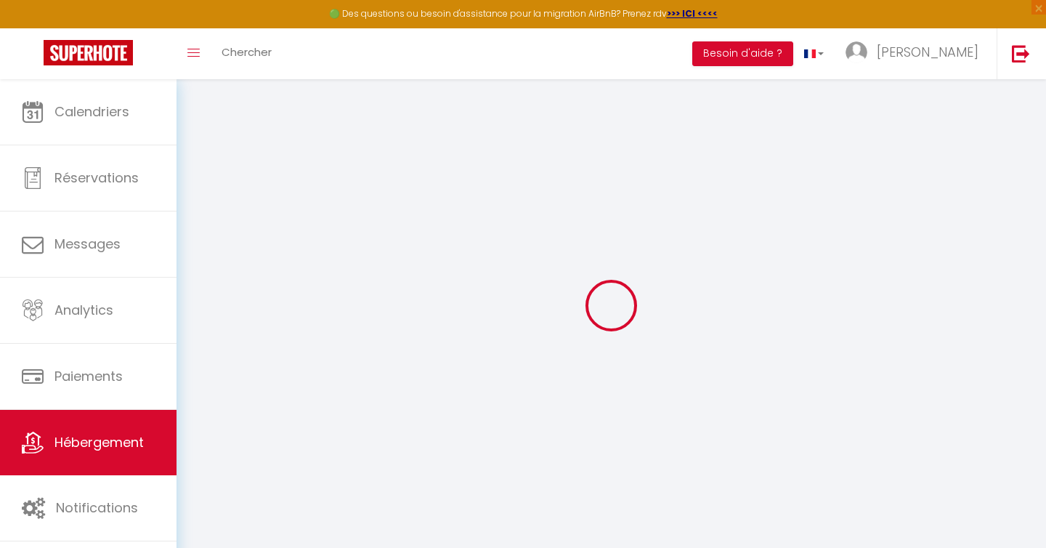
select select
checkbox input "false"
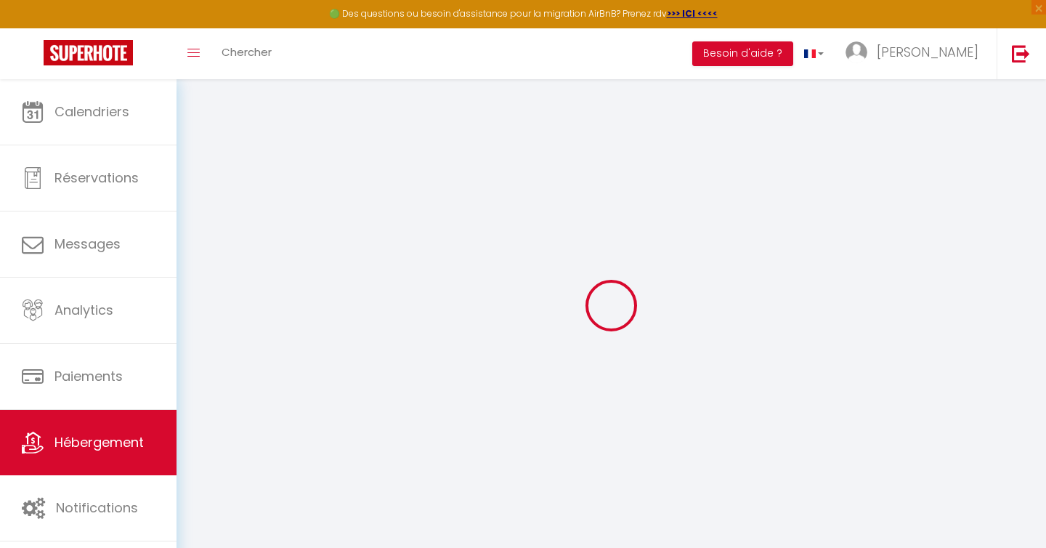
checkbox input "false"
select select
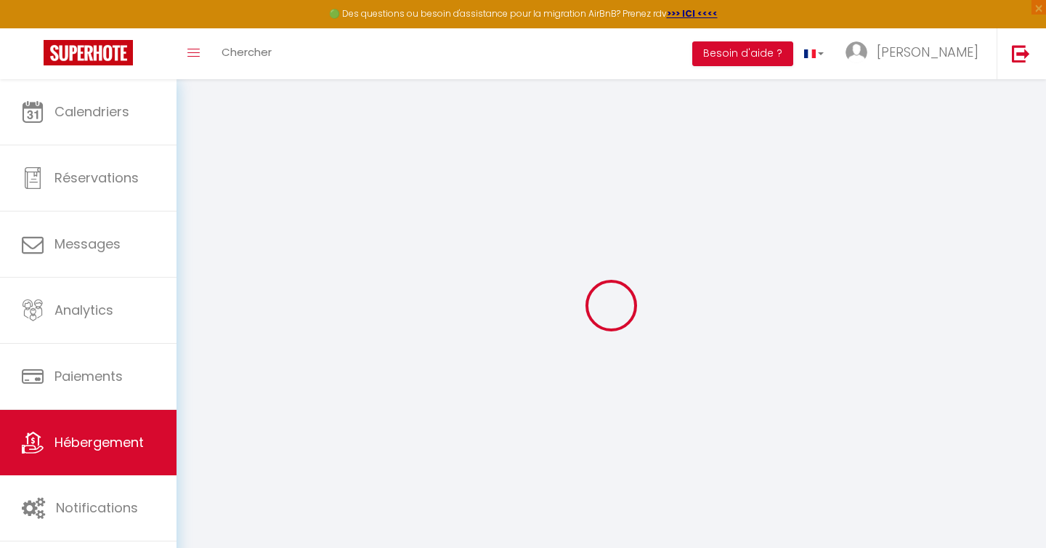
select select
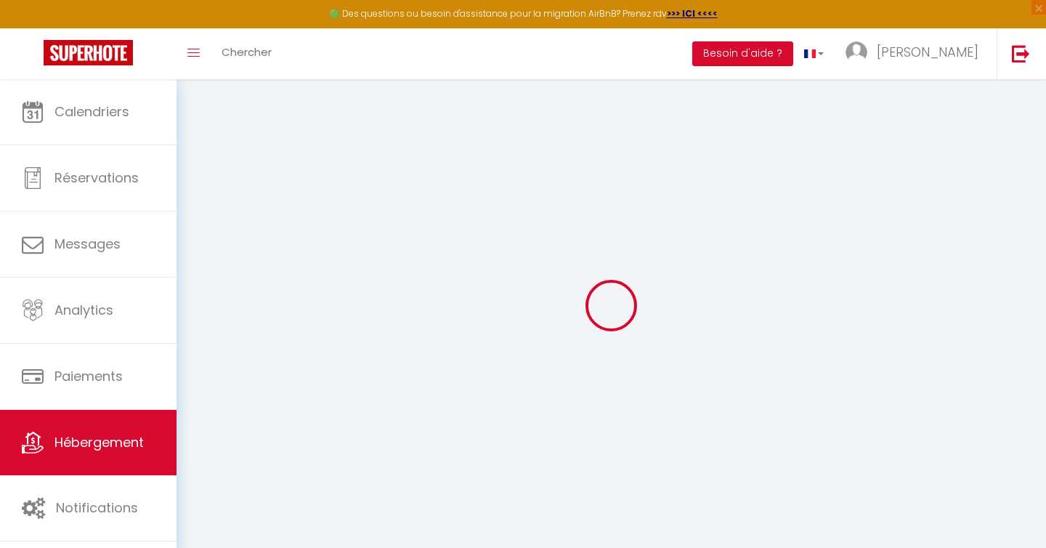
checkbox input "false"
select select
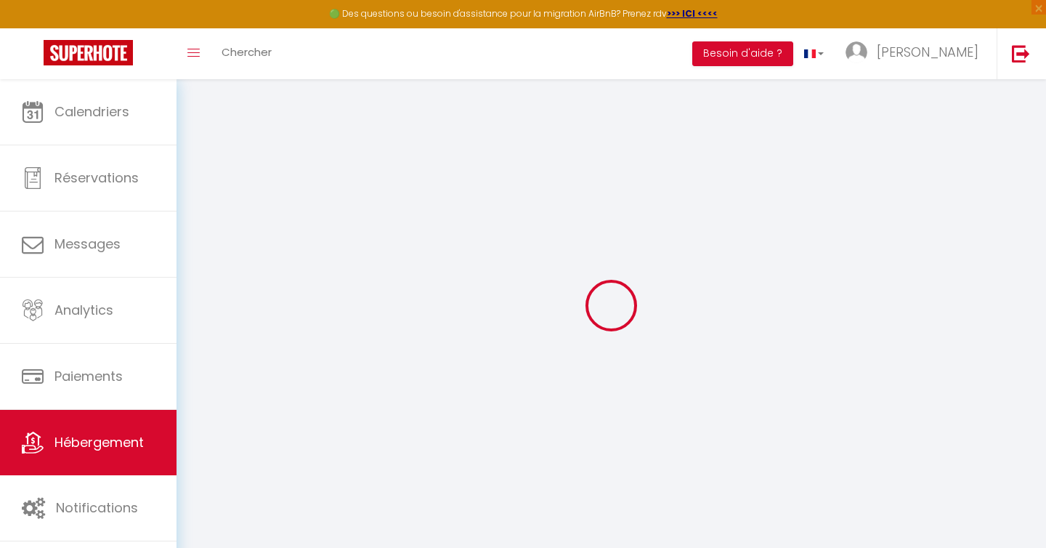
select select
type input "Studio Charbier · Studio calme avec balcon proche du [GEOGRAPHIC_DATA]"
type input "Anais"
type input "Badou"
select select "2"
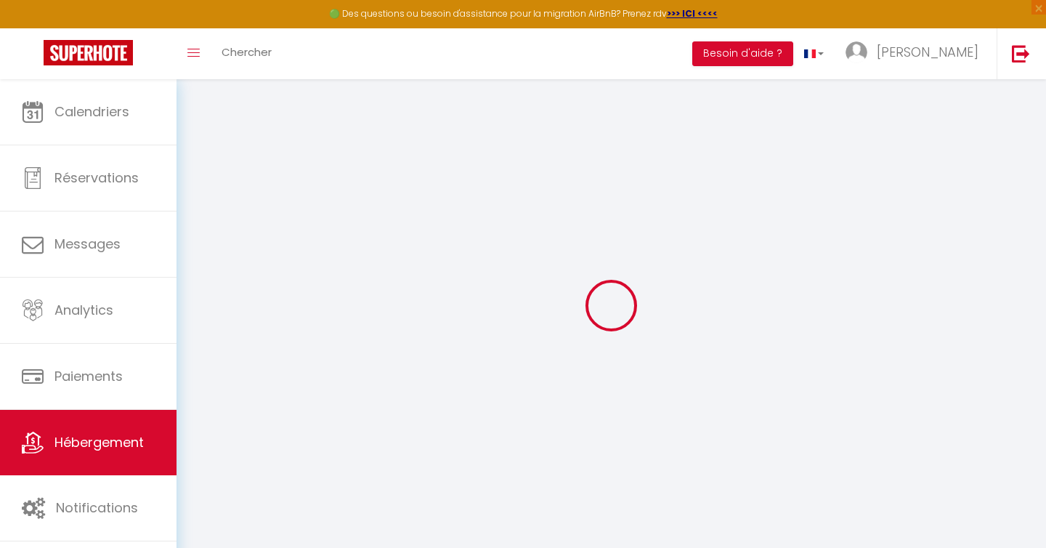
select select "0"
type input "52"
type input "50"
select select
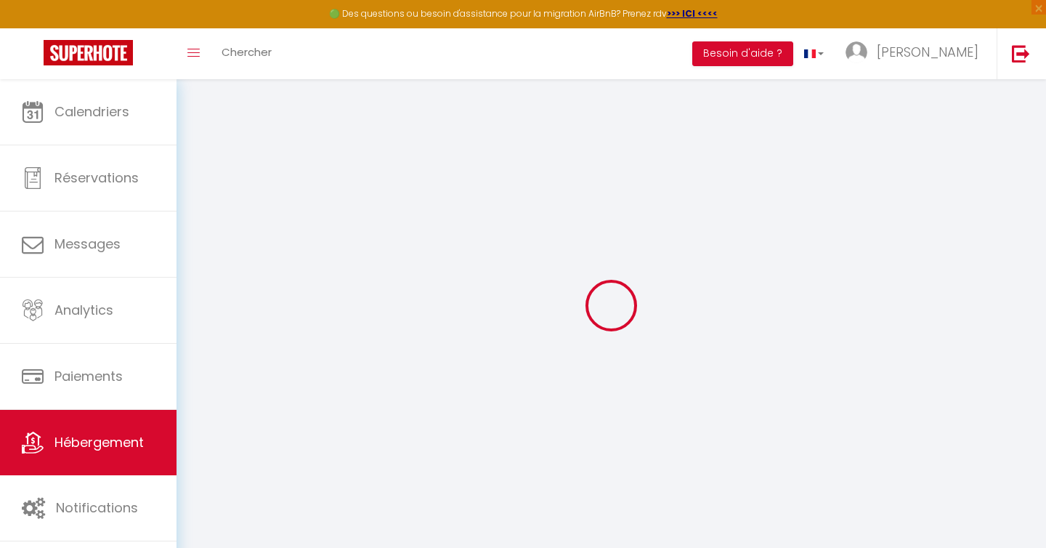
select select
type input "[STREET_ADDRESS]"
type input "06300"
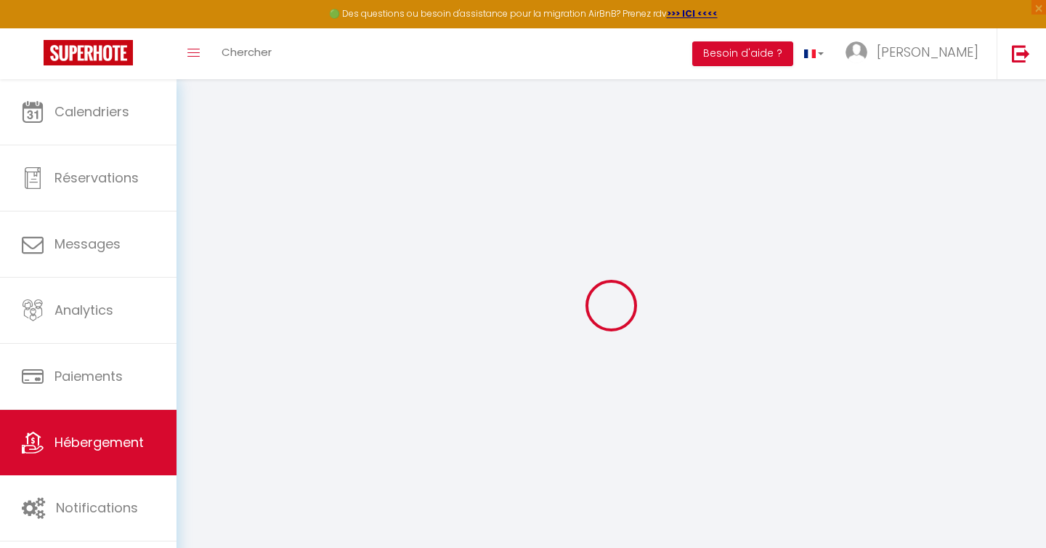
type input "Nice"
type input "[EMAIL_ADDRESS][DOMAIN_NAME]"
select select
checkbox input "false"
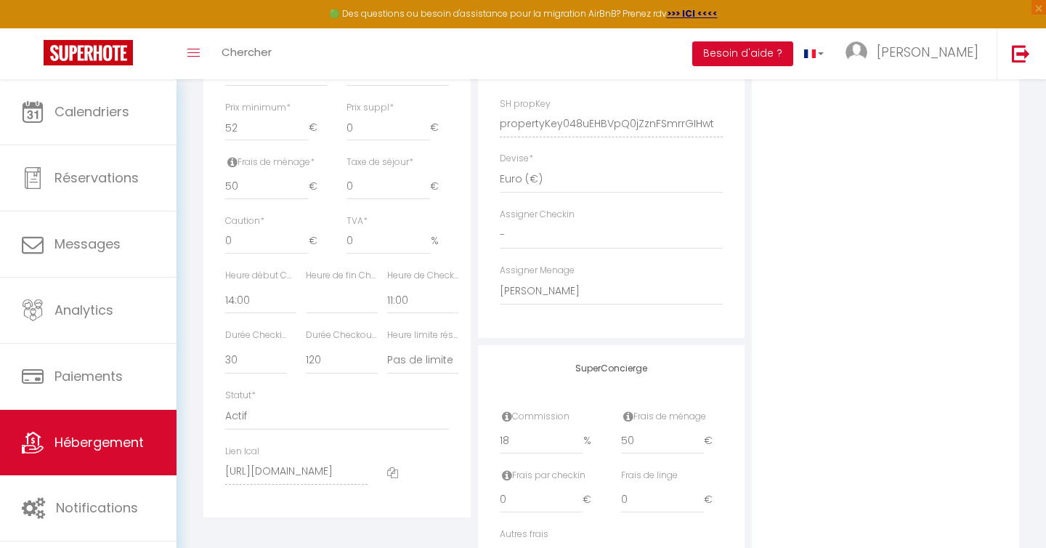
scroll to position [732, 0]
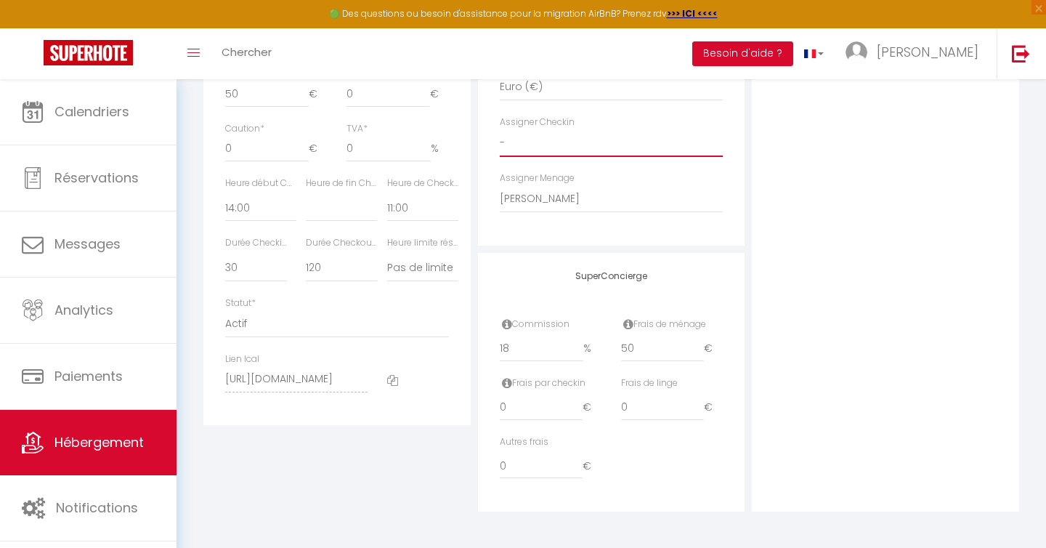
click at [579, 148] on select "- [PERSON_NAME] test test [PERSON_NAME] [PERSON_NAME] [PERSON_NAME] SERVICE [PE…" at bounding box center [612, 143] width 224 height 28
click at [588, 195] on select "- [PERSON_NAME] test test [PERSON_NAME] [PERSON_NAME] [PERSON_NAME] SERVICE [PE…" at bounding box center [612, 199] width 224 height 28
click at [535, 154] on select "- [PERSON_NAME] test test [PERSON_NAME] [PERSON_NAME] [PERSON_NAME] SERVICE [PE…" at bounding box center [612, 143] width 224 height 28
click at [500, 129] on select "- [PERSON_NAME] test test [PERSON_NAME] [PERSON_NAME] [PERSON_NAME] SERVICE [PE…" at bounding box center [612, 143] width 224 height 28
click at [629, 198] on select "- [PERSON_NAME] test test [PERSON_NAME] [PERSON_NAME] [PERSON_NAME] SERVICE [PE…" at bounding box center [612, 199] width 224 height 28
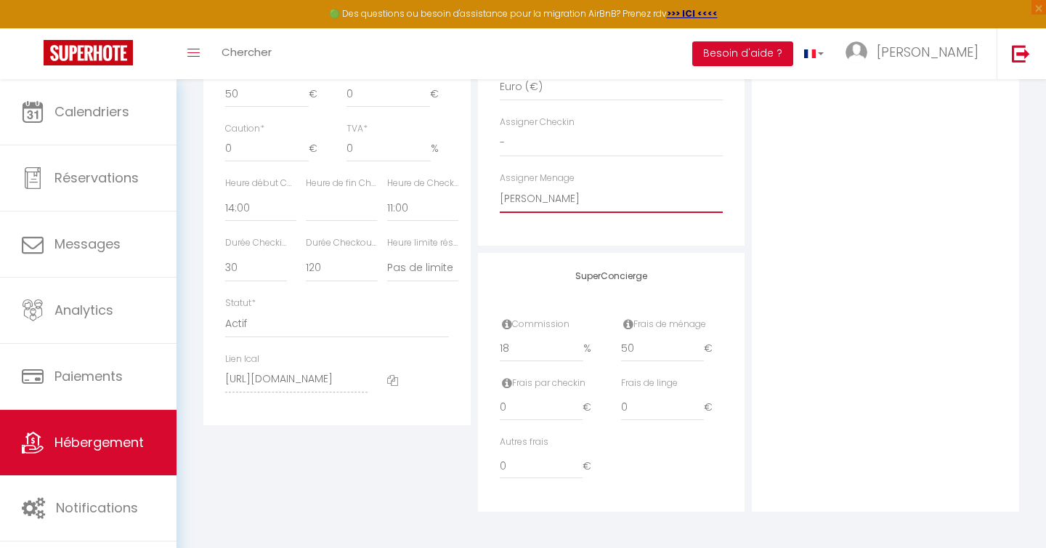
click at [500, 185] on select "- [PERSON_NAME] test test [PERSON_NAME] [PERSON_NAME] [PERSON_NAME] SERVICE [PE…" at bounding box center [612, 199] width 224 height 28
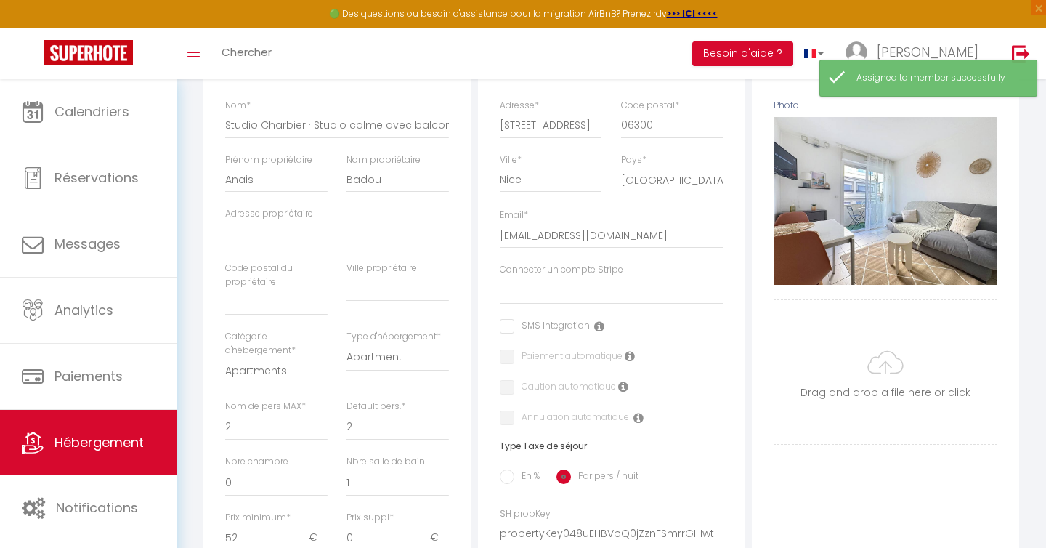
scroll to position [209, 0]
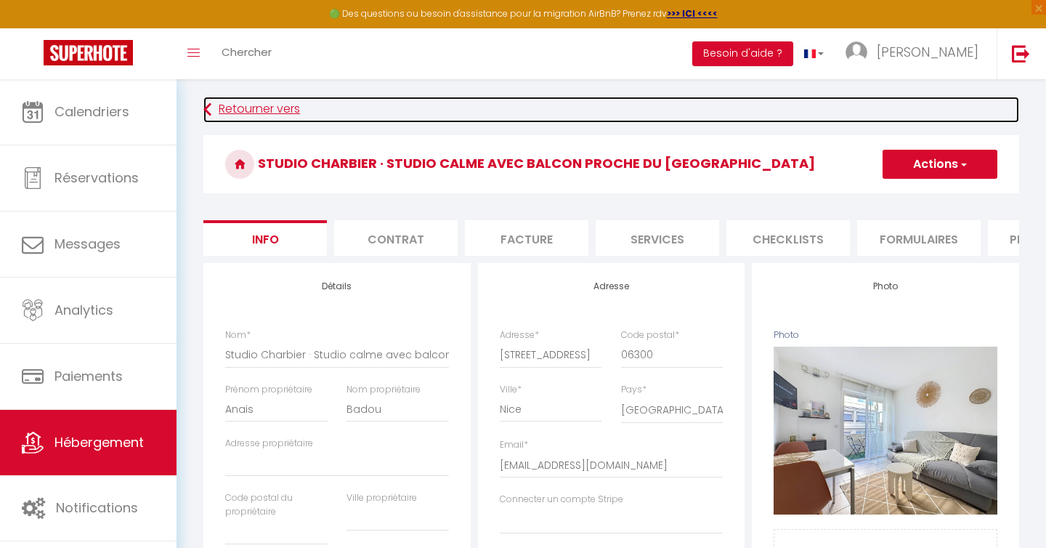
click at [240, 108] on link "Retourner vers" at bounding box center [611, 110] width 816 height 26
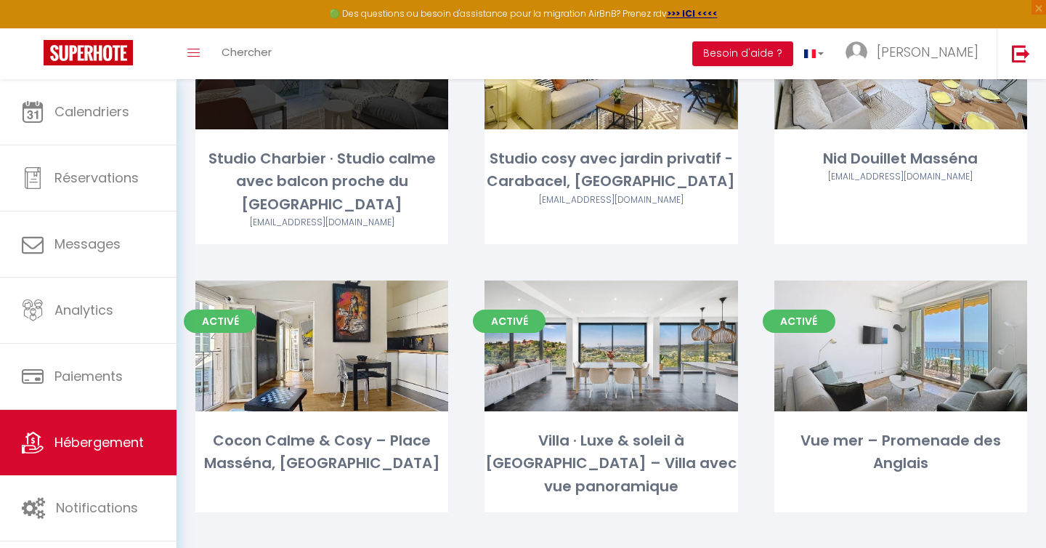
scroll to position [195, 0]
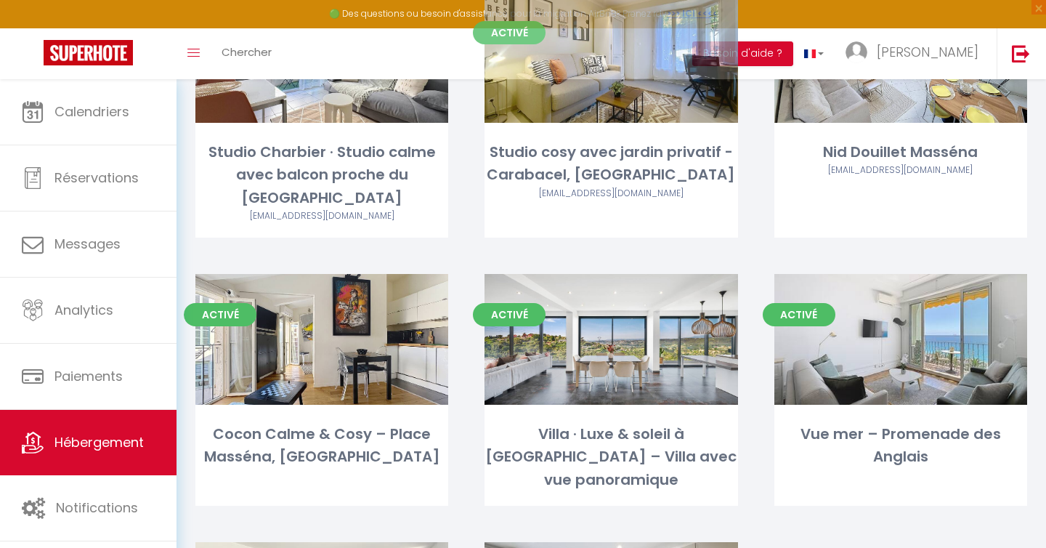
click at [608, 174] on div "Studio cosy avec jardin privatif - Carabacel, [GEOGRAPHIC_DATA]" at bounding box center [611, 164] width 253 height 46
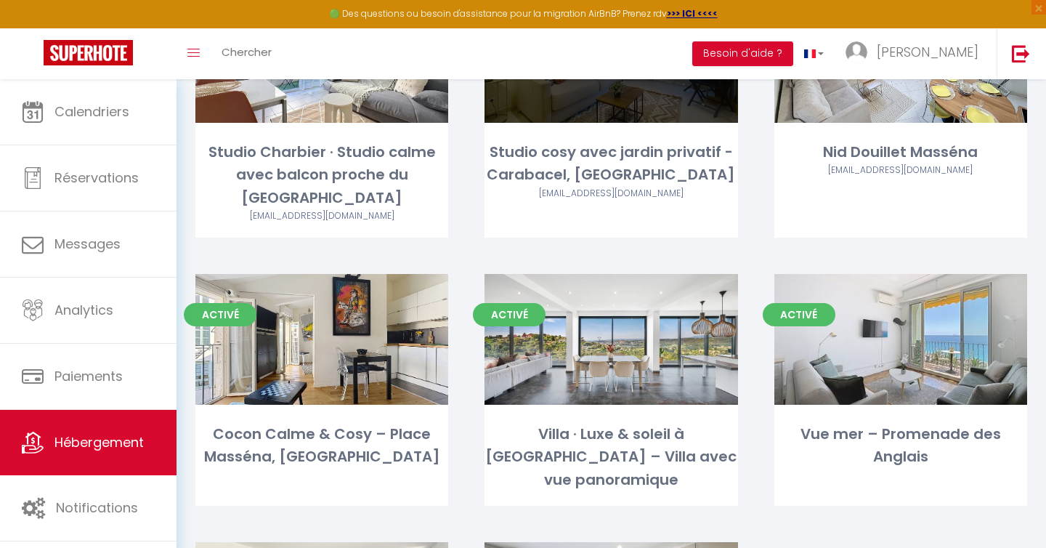
click at [620, 119] on div "Editer" at bounding box center [611, 57] width 253 height 131
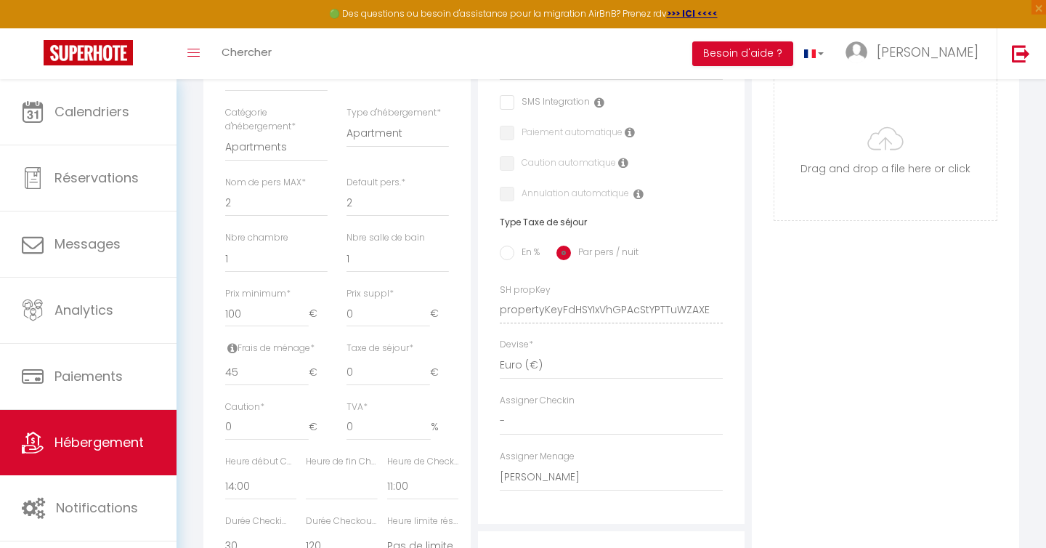
scroll to position [489, 0]
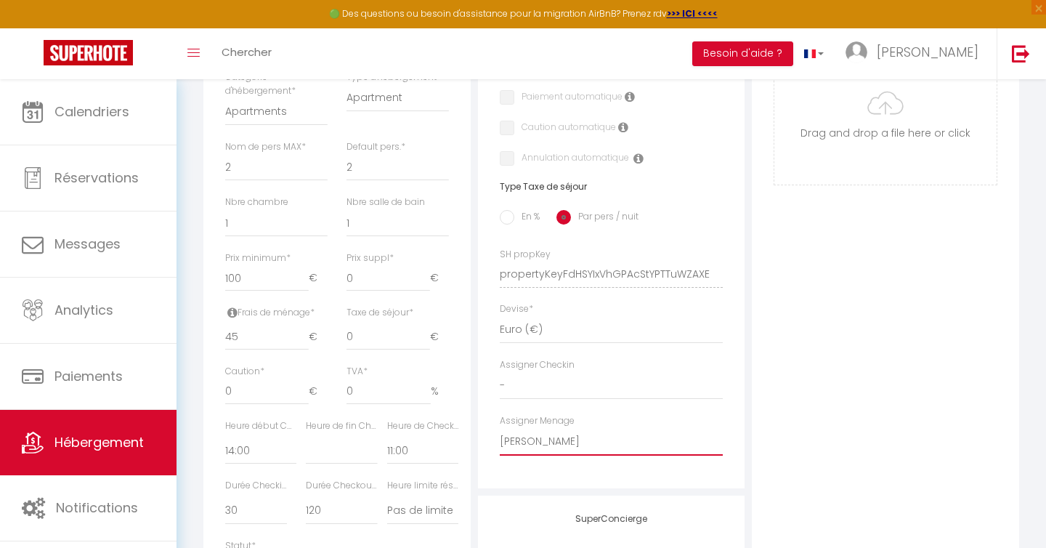
click at [564, 440] on select "- [PERSON_NAME] test test [PERSON_NAME] [PERSON_NAME] [PERSON_NAME] SERVICE [PE…" at bounding box center [612, 442] width 224 height 28
click at [500, 428] on select "- [PERSON_NAME] test test [PERSON_NAME] [PERSON_NAME] [PERSON_NAME] SERVICE [PE…" at bounding box center [612, 442] width 224 height 28
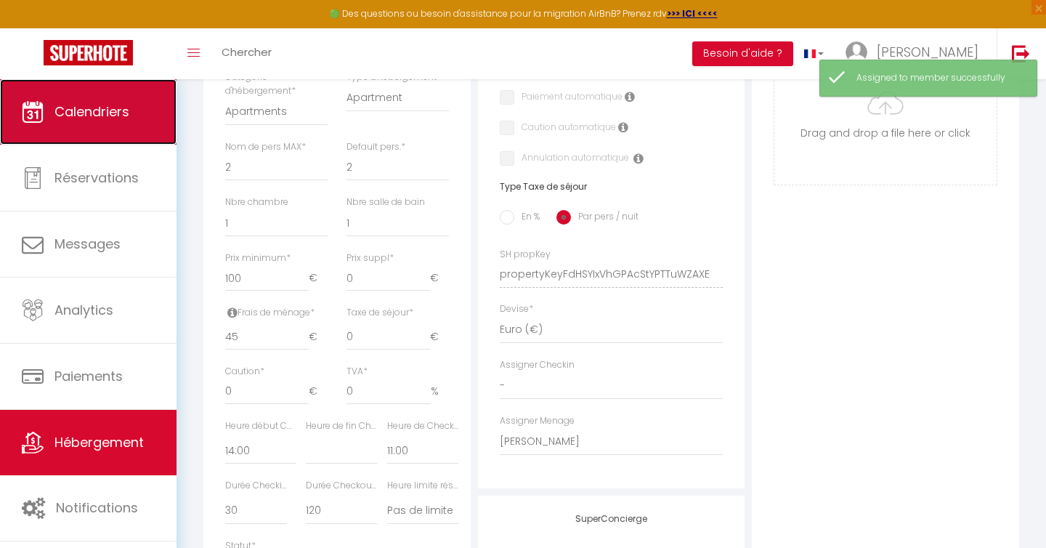
click at [102, 112] on span "Calendriers" at bounding box center [92, 111] width 75 height 18
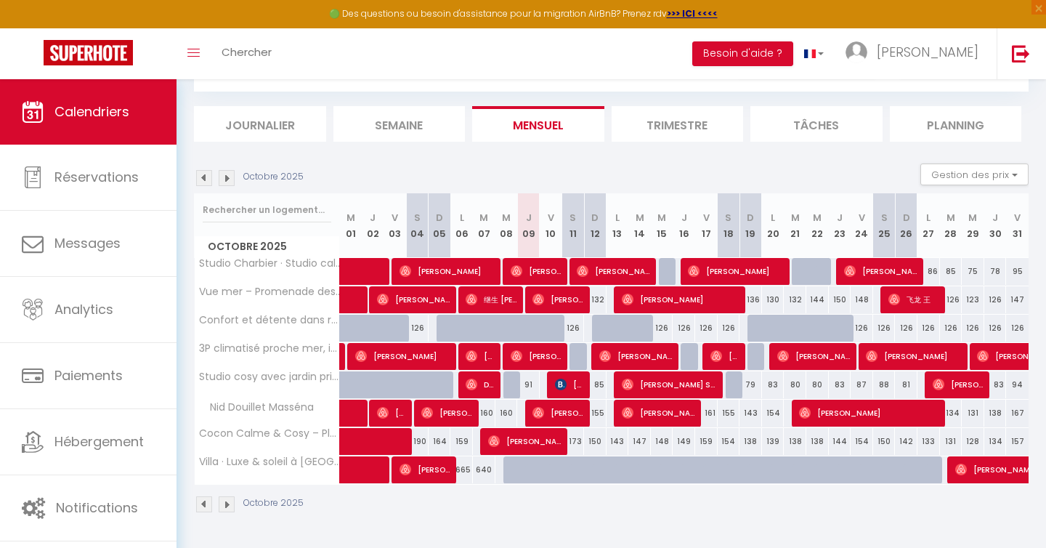
scroll to position [71, 0]
